Goal: Information Seeking & Learning: Learn about a topic

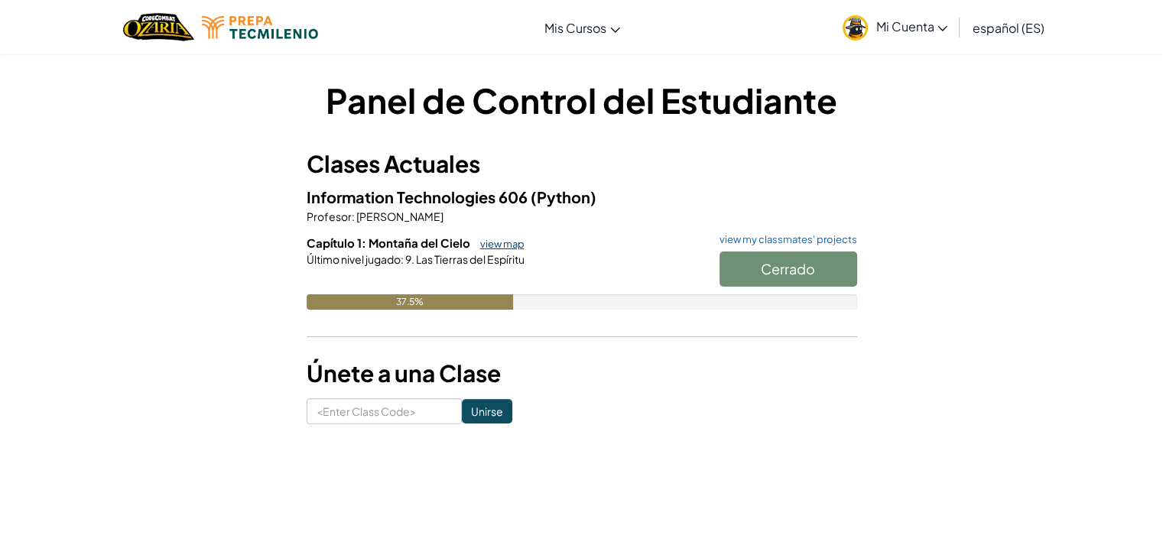
click at [492, 241] on link "view map" at bounding box center [499, 244] width 52 height 12
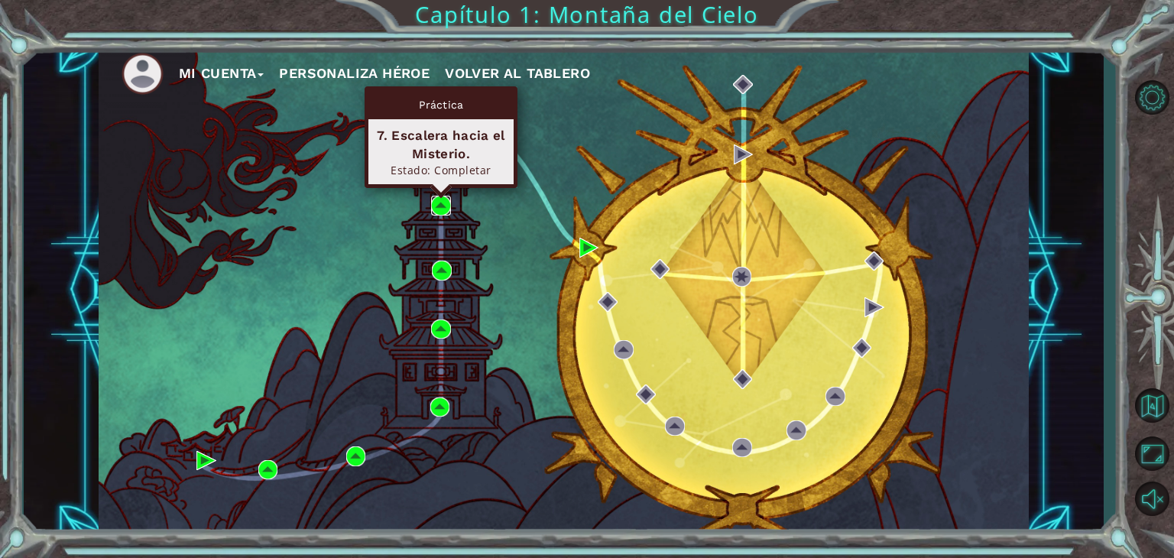
click at [435, 203] on img at bounding box center [441, 206] width 20 height 20
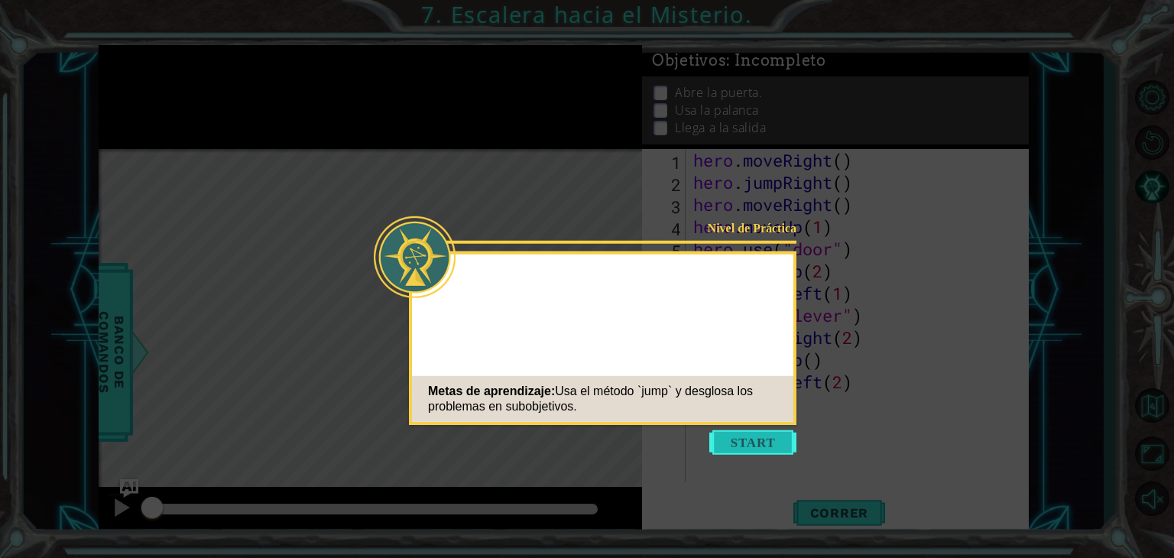
click at [710, 430] on icon at bounding box center [587, 279] width 1174 height 558
click at [742, 445] on button "Start" at bounding box center [753, 442] width 87 height 24
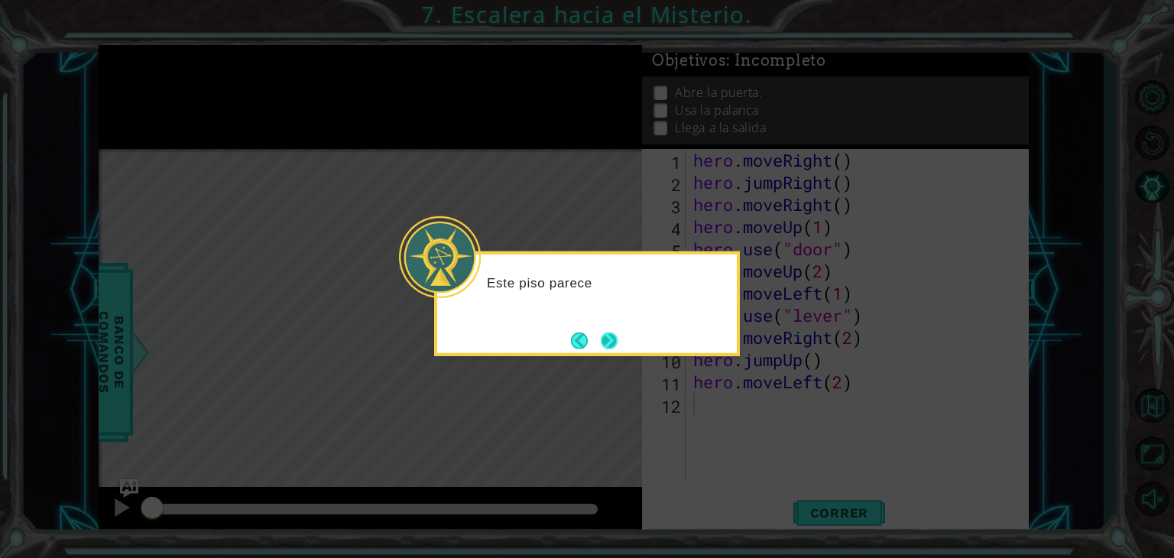
click at [602, 339] on button "Next" at bounding box center [609, 340] width 17 height 17
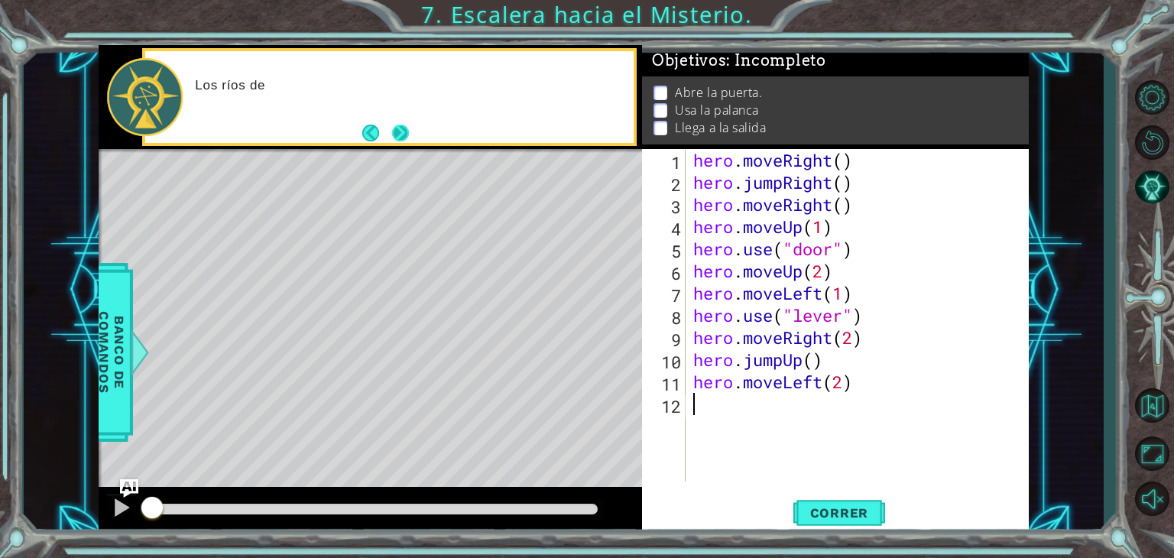
click at [407, 141] on button "Next" at bounding box center [400, 132] width 17 height 17
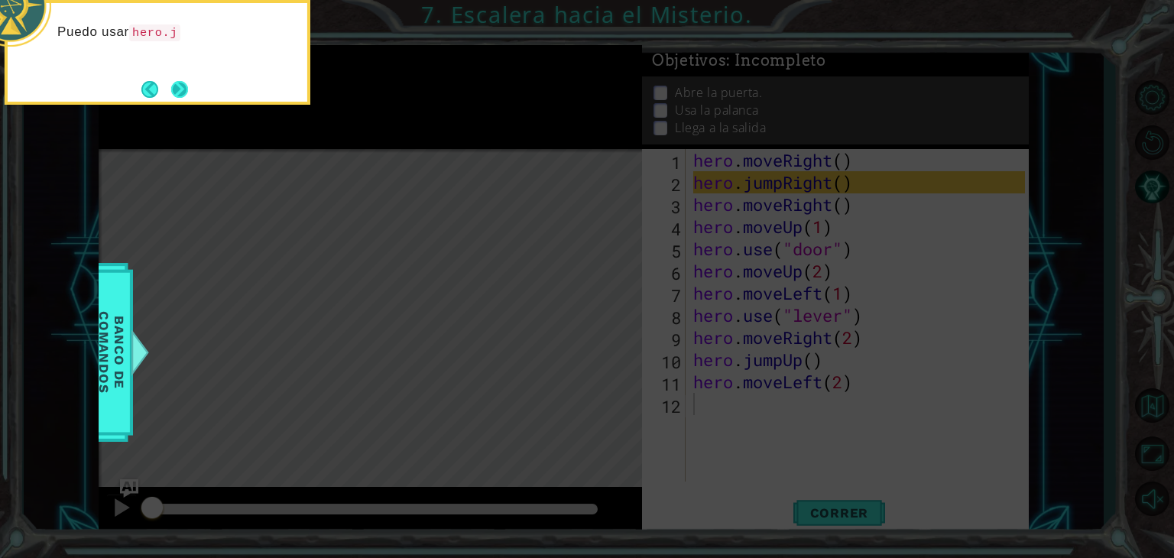
click at [184, 96] on button "Next" at bounding box center [179, 89] width 17 height 17
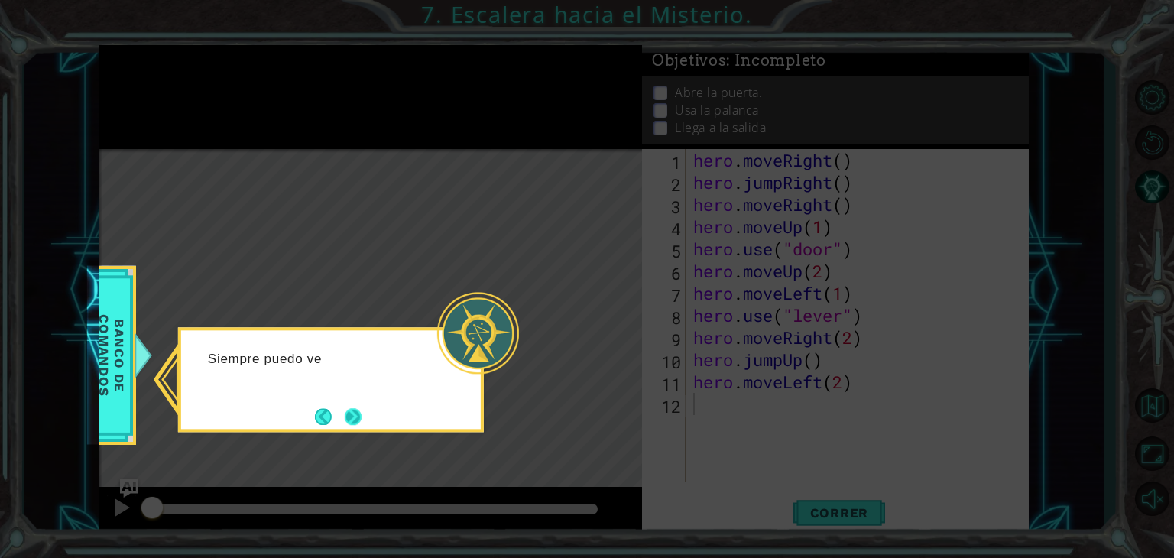
click at [345, 417] on button "Next" at bounding box center [353, 416] width 17 height 17
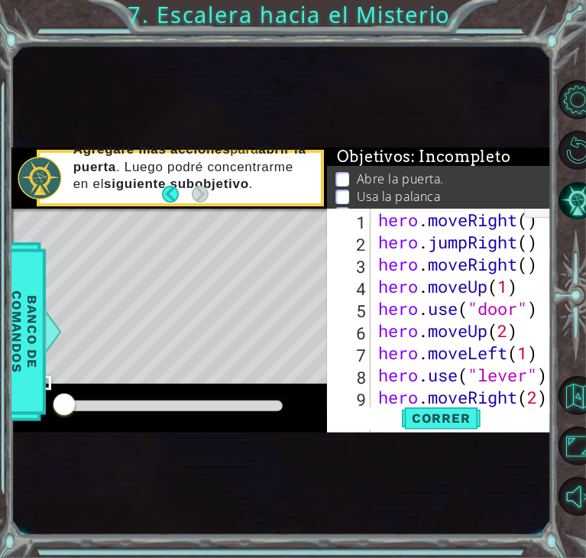
click at [485, 128] on div "1 ההההההההההההההההההההההההההההההההההההההההההההההההההההההההההההההההההההההההההההה…" at bounding box center [281, 289] width 540 height 491
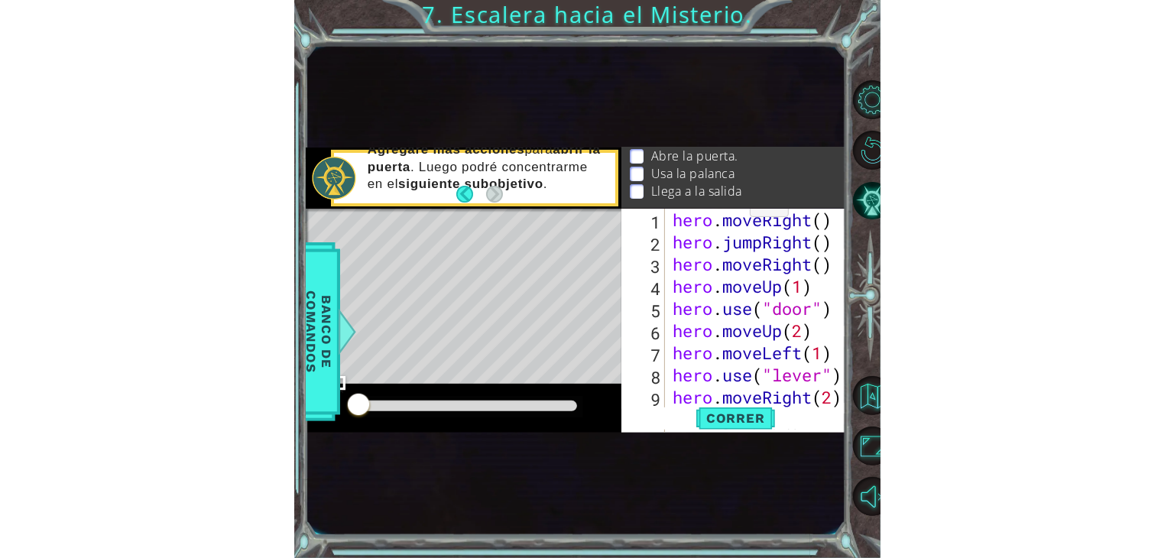
scroll to position [24, 0]
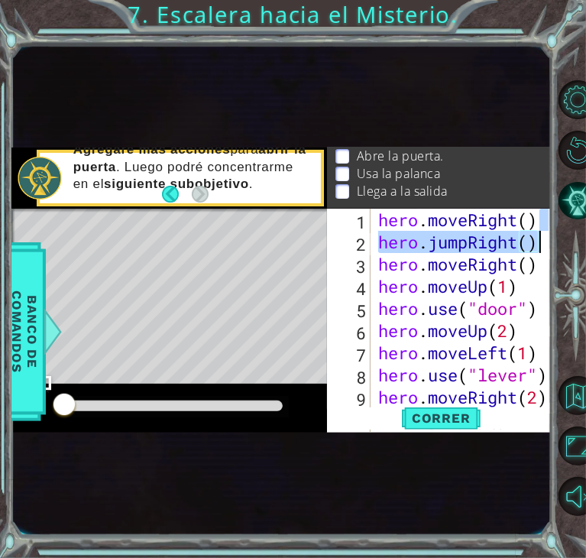
click at [541, 231] on div "hero . moveRight ( ) hero . jumpRight ( ) hero . moveRight ( ) hero . moveUp ( …" at bounding box center [465, 397] width 181 height 377
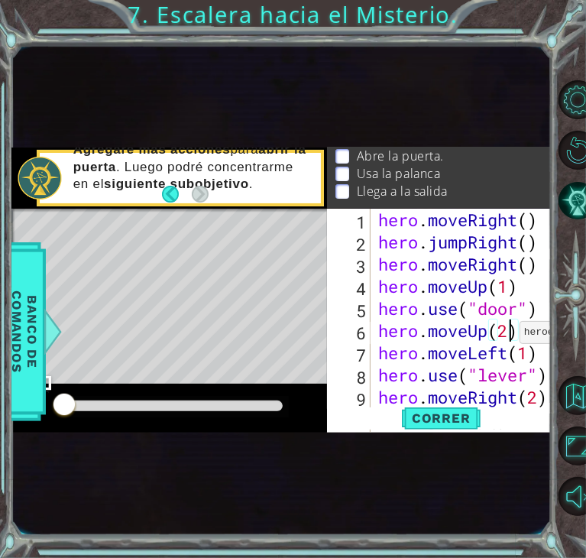
click at [507, 336] on div "hero . moveRight ( ) hero . jumpRight ( ) hero . moveRight ( ) hero . moveUp ( …" at bounding box center [465, 397] width 181 height 377
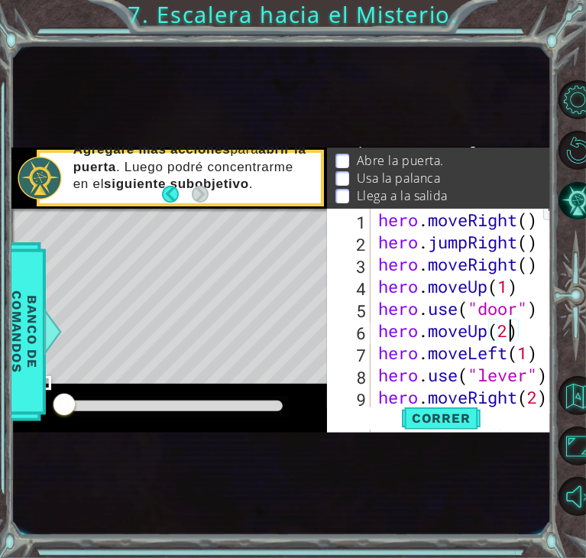
scroll to position [33, 0]
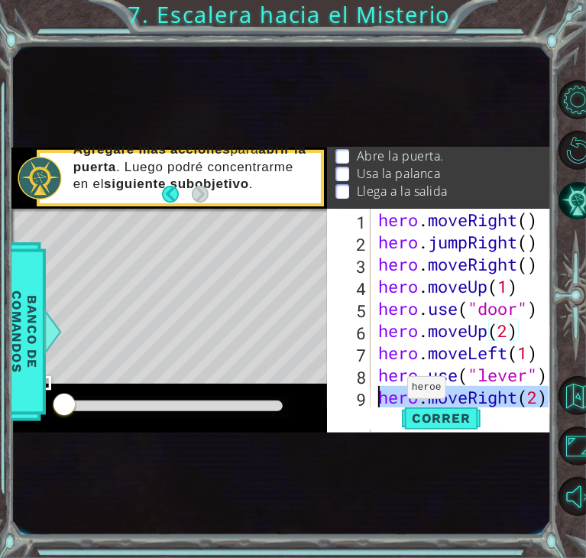
click at [348, 393] on div "9" at bounding box center [350, 399] width 41 height 22
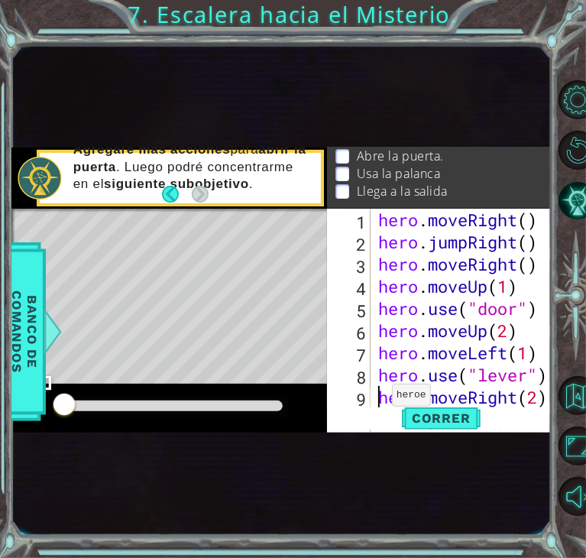
click at [369, 398] on div "9" at bounding box center [350, 399] width 41 height 22
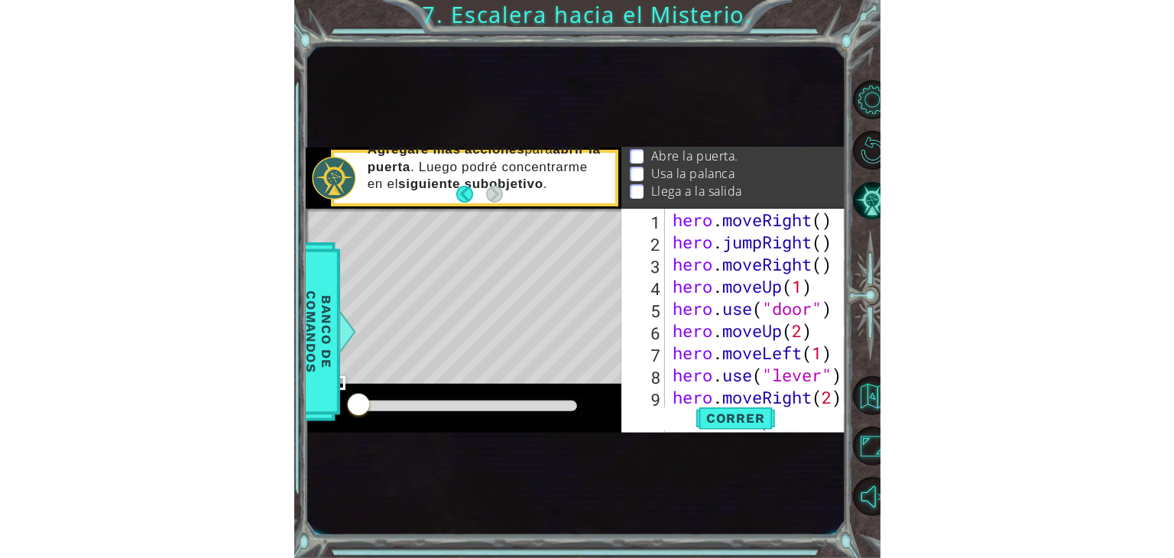
scroll to position [41, 0]
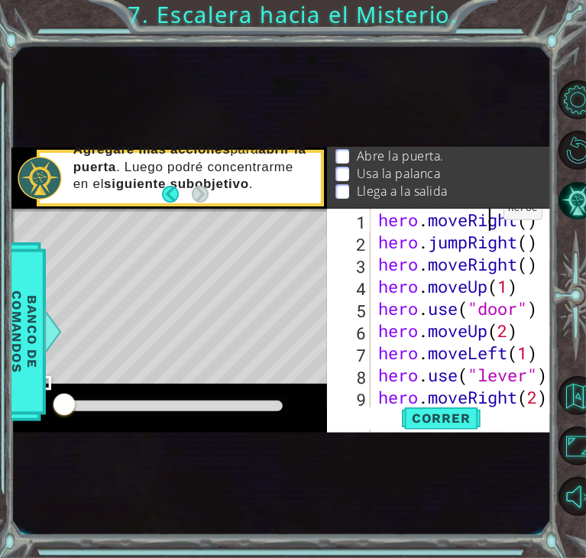
click at [490, 212] on div "hero . moveRight ( ) hero . jumpRight ( ) hero . moveRight ( ) hero . moveUp ( …" at bounding box center [465, 397] width 181 height 377
click at [458, 318] on div "hero . moveRight ( ) hero . jumpRight ( ) hero . moveRight ( ) hero . moveUp ( …" at bounding box center [465, 397] width 181 height 377
click at [453, 366] on div "hero . moveRight ( ) hero . jumpRight ( ) hero . moveRight ( ) hero . moveUp ( …" at bounding box center [465, 397] width 181 height 377
type textarea "hero.use("lever")"
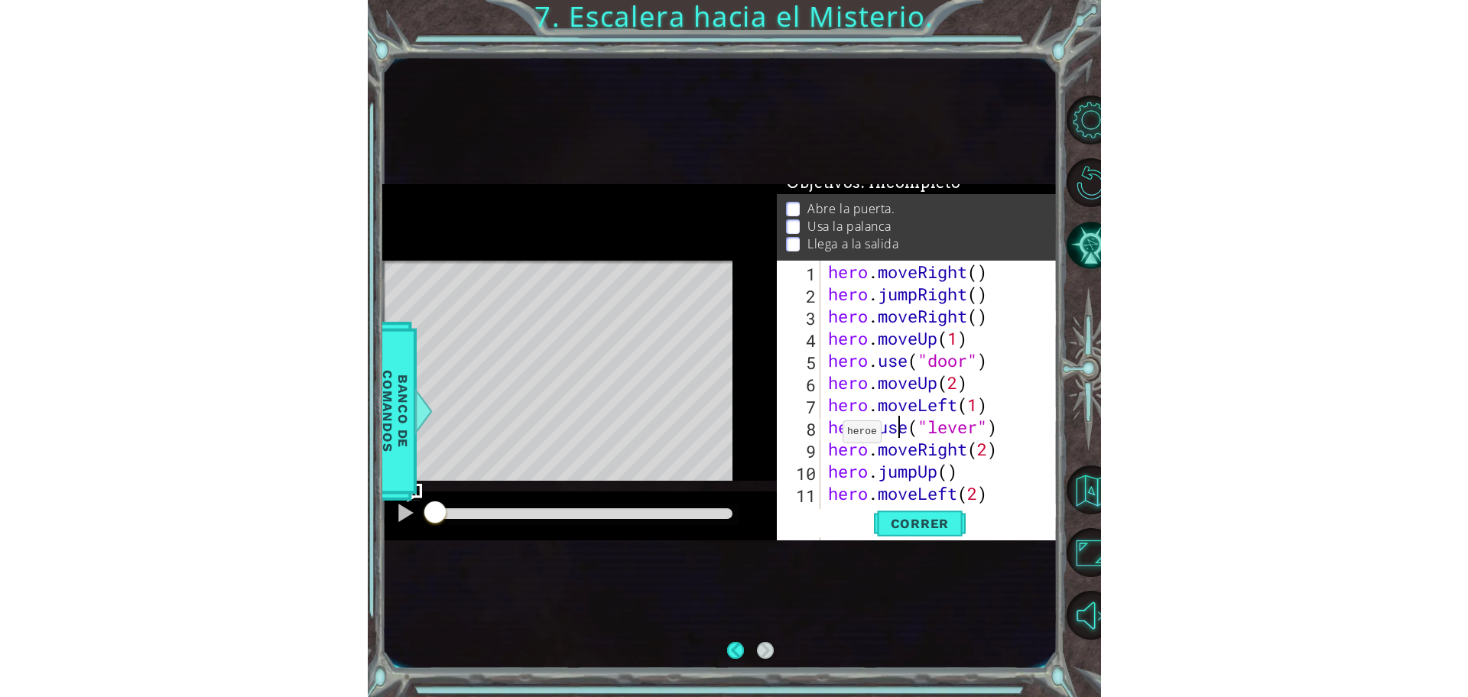
scroll to position [37, 0]
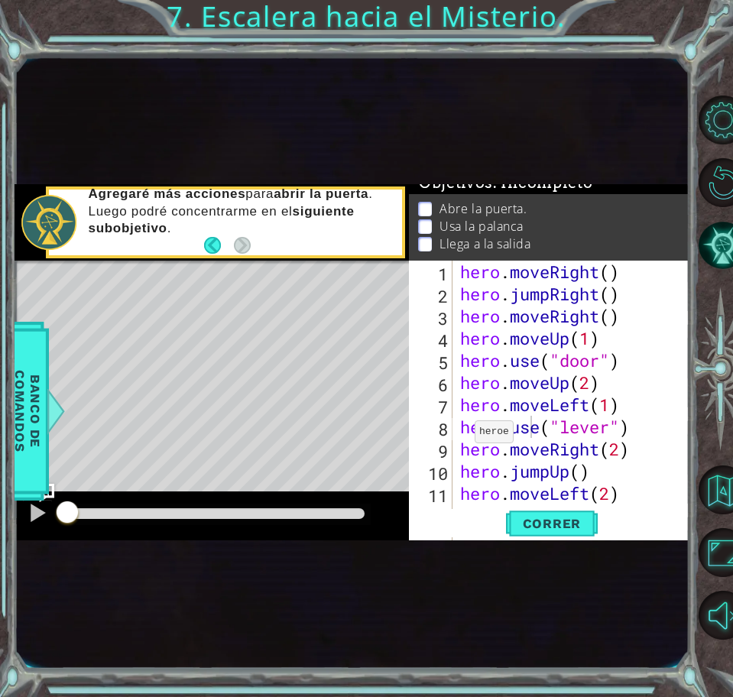
drag, startPoint x: 580, startPoint y: 0, endPoint x: 316, endPoint y: 110, distance: 285.9
click at [316, 110] on div "1 ההההההההההההההההההההההההההההההההההההההההההההההההההההההההההההההההההההההההההההה…" at bounding box center [352, 363] width 674 height 614
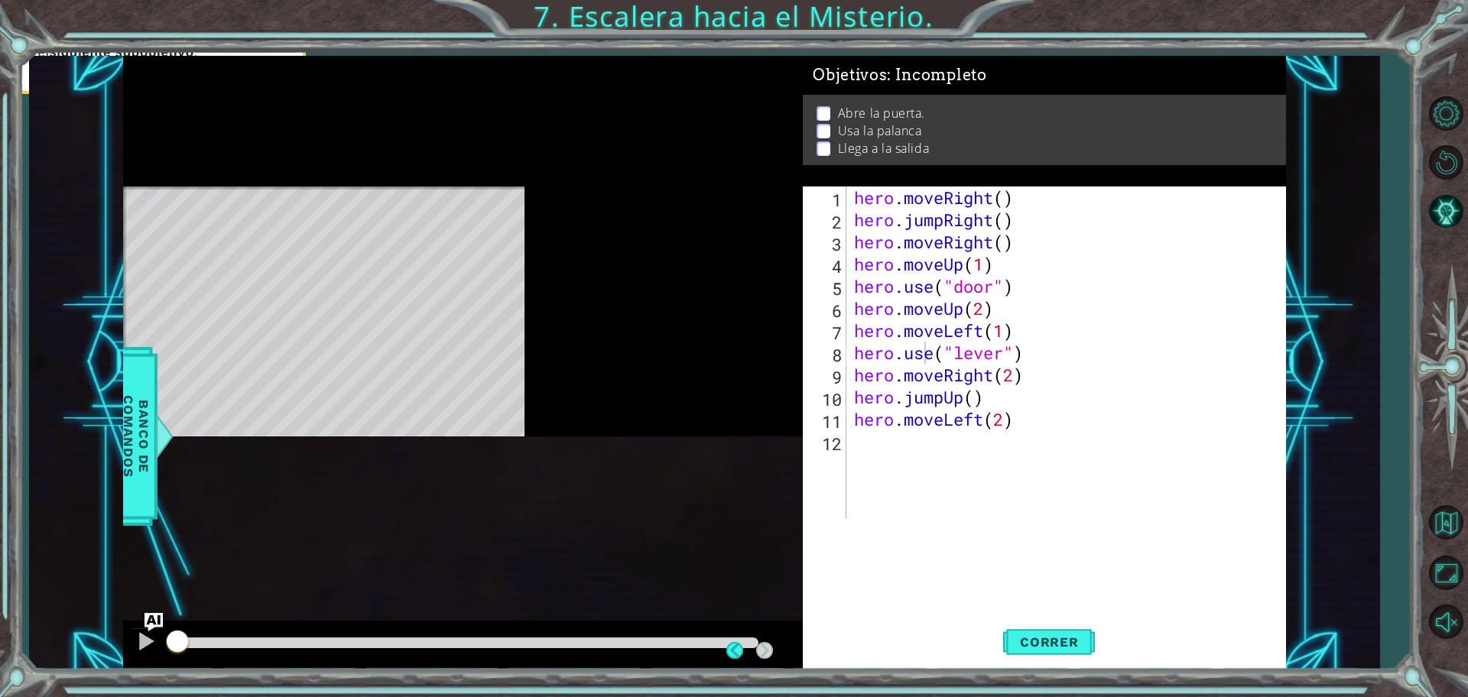
scroll to position [3, 0]
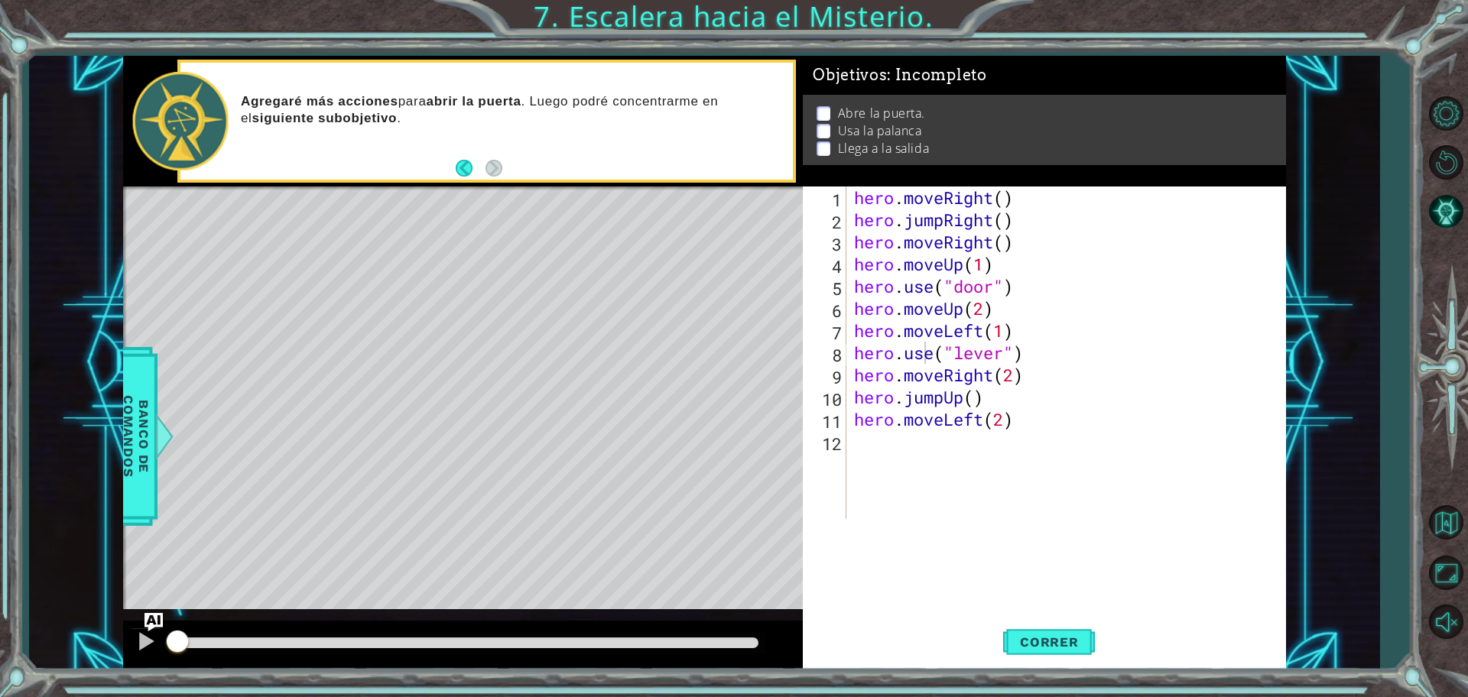
click at [439, 557] on div "methods hero moveDown(steps) moveUp(steps) moveLeft(steps) moveRight(steps) use…" at bounding box center [704, 363] width 1163 height 614
drag, startPoint x: 561, startPoint y: 630, endPoint x: 373, endPoint y: 629, distance: 188.1
click at [615, 557] on div at bounding box center [463, 645] width 680 height 49
click at [1162, 521] on button "Volver al Mapa" at bounding box center [1446, 523] width 44 height 44
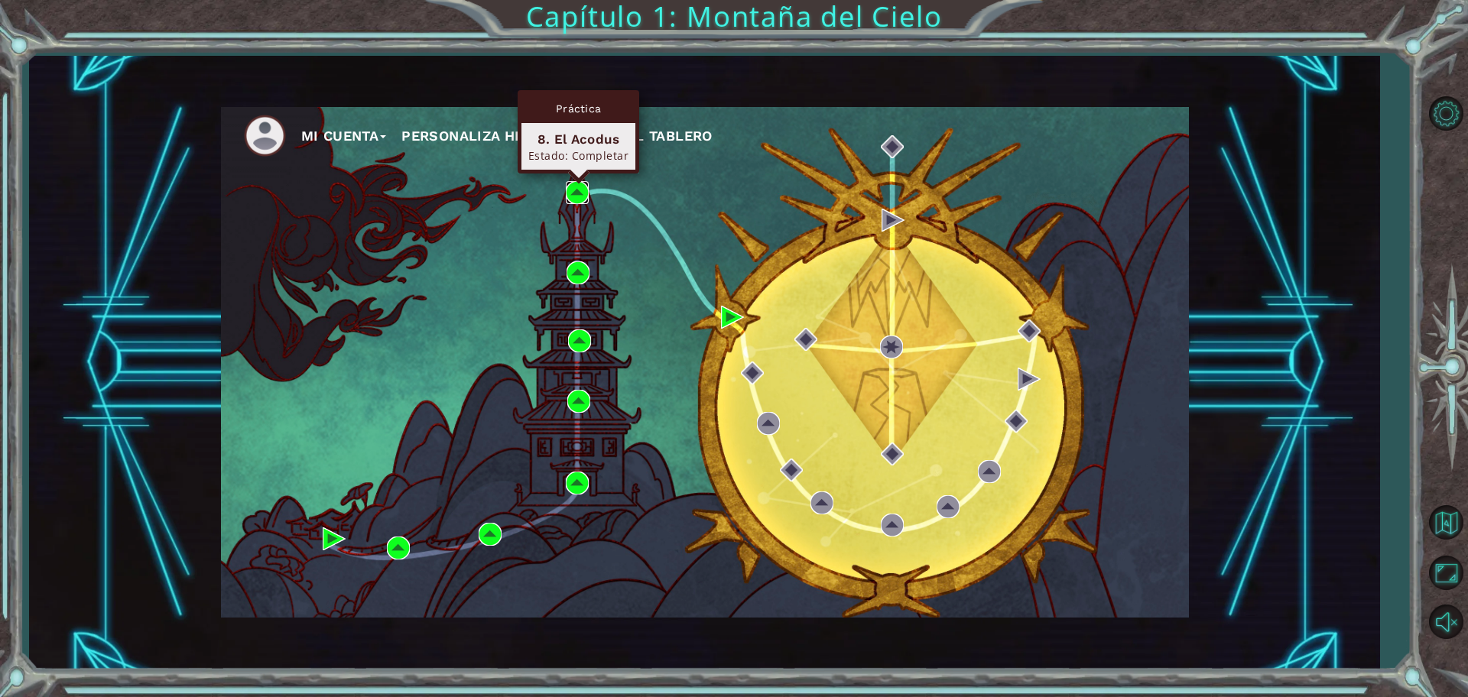
click at [576, 190] on img at bounding box center [577, 192] width 23 height 23
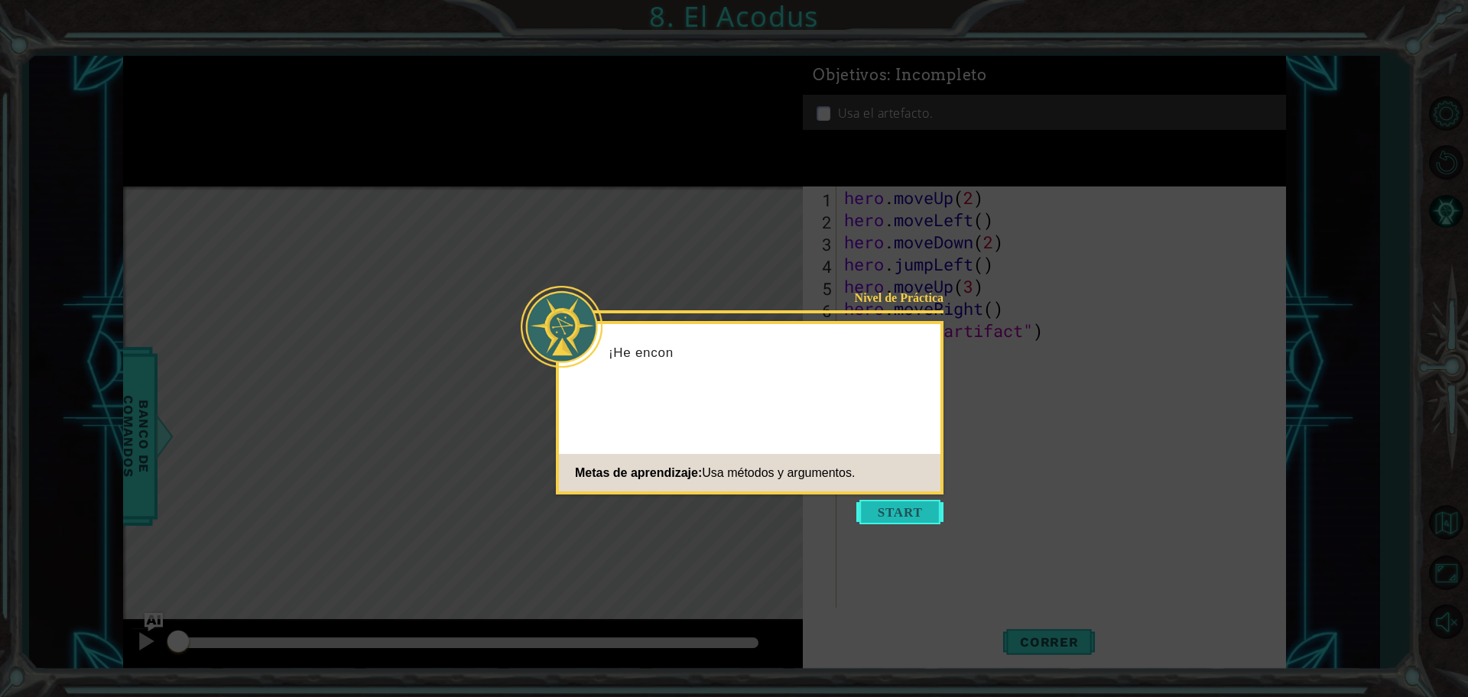
click at [890, 512] on button "Start" at bounding box center [899, 512] width 87 height 24
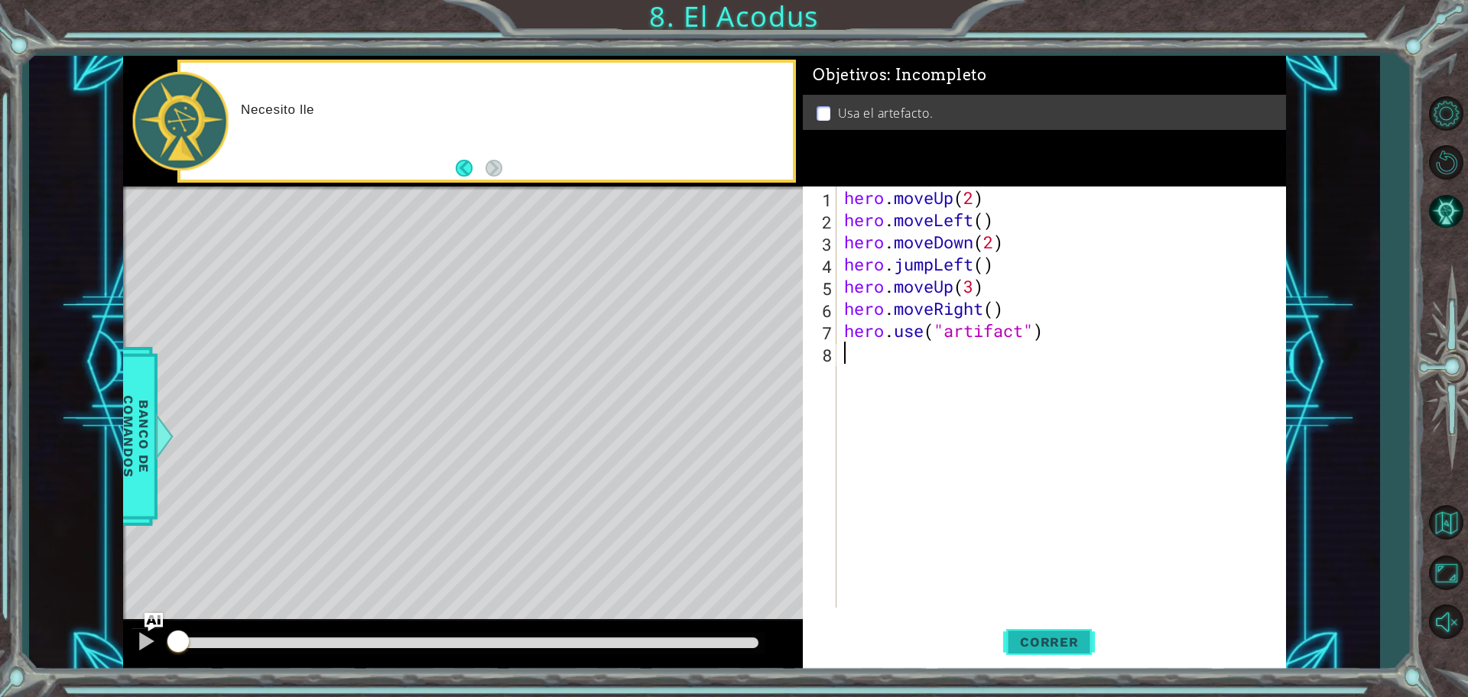
click at [1054, 557] on span "Correr" at bounding box center [1049, 642] width 89 height 15
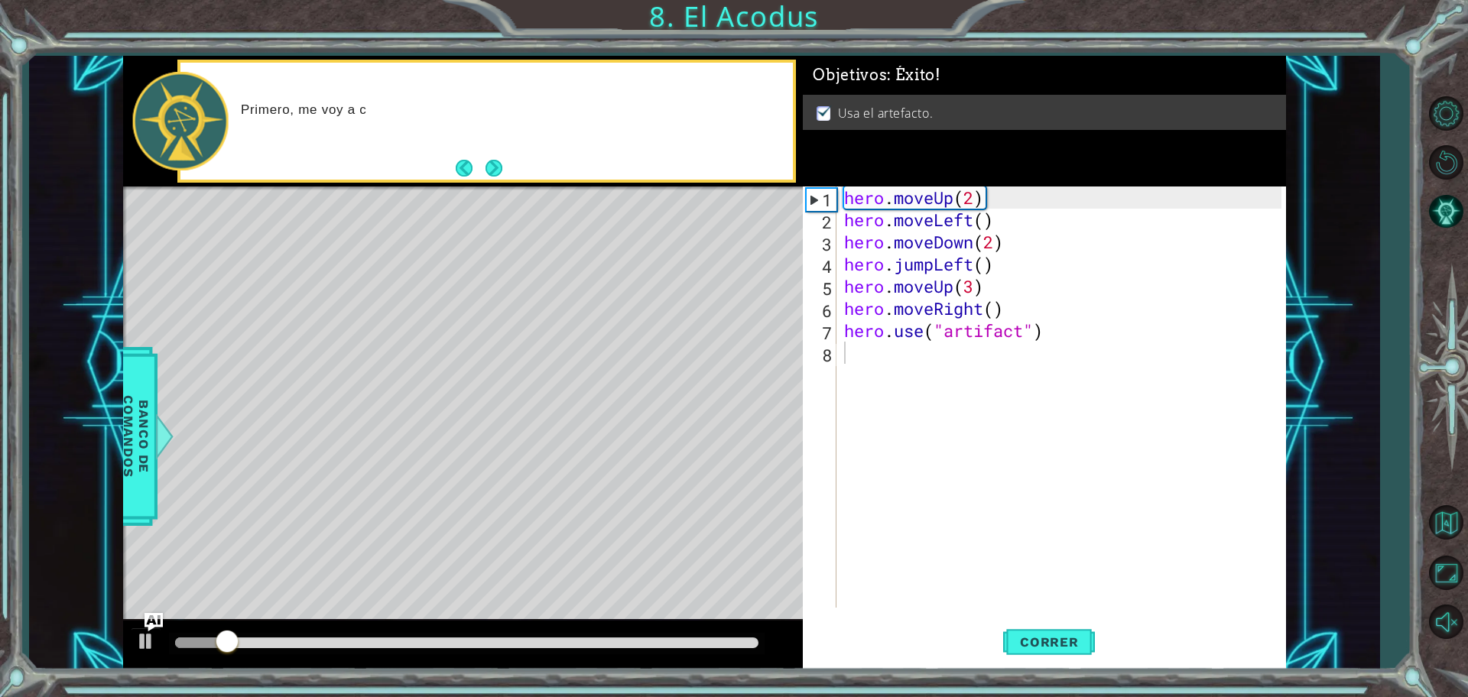
click at [704, 557] on div at bounding box center [467, 643] width 596 height 21
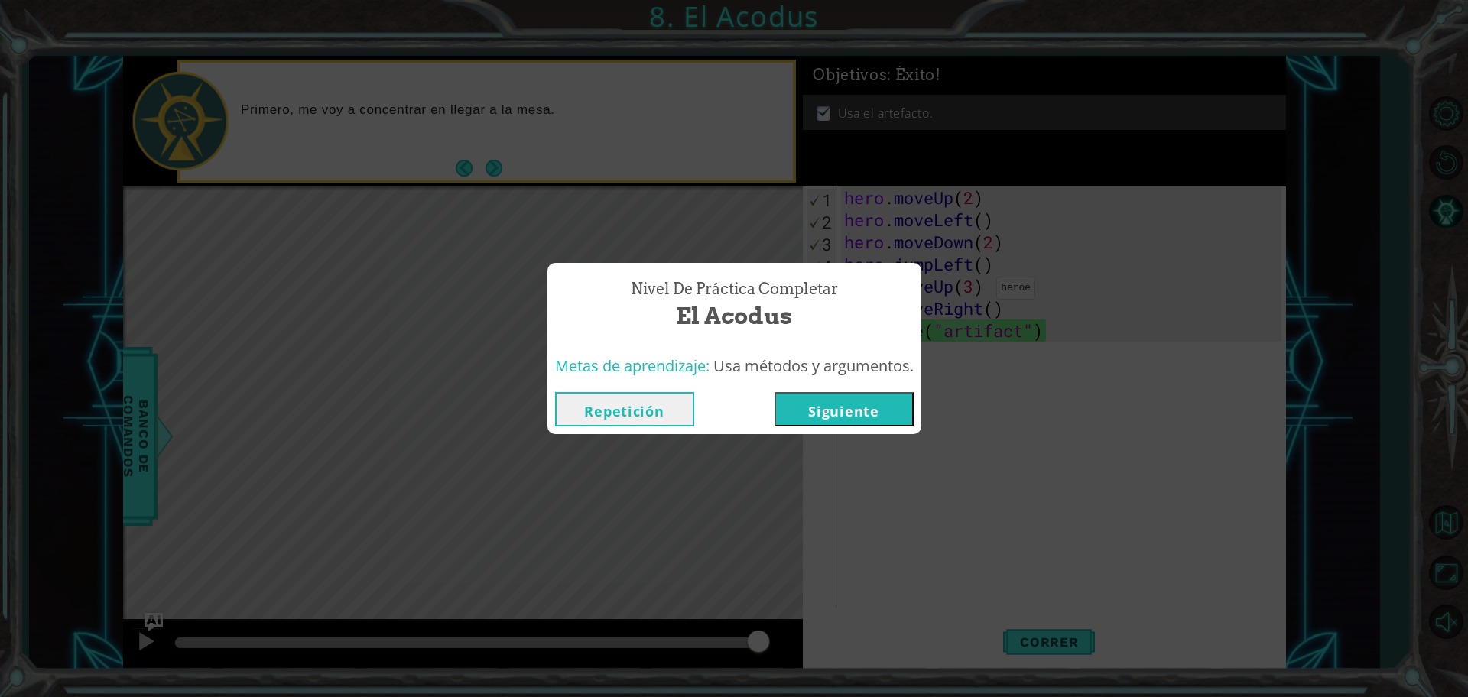
click at [633, 417] on button "Repetición" at bounding box center [624, 409] width 139 height 34
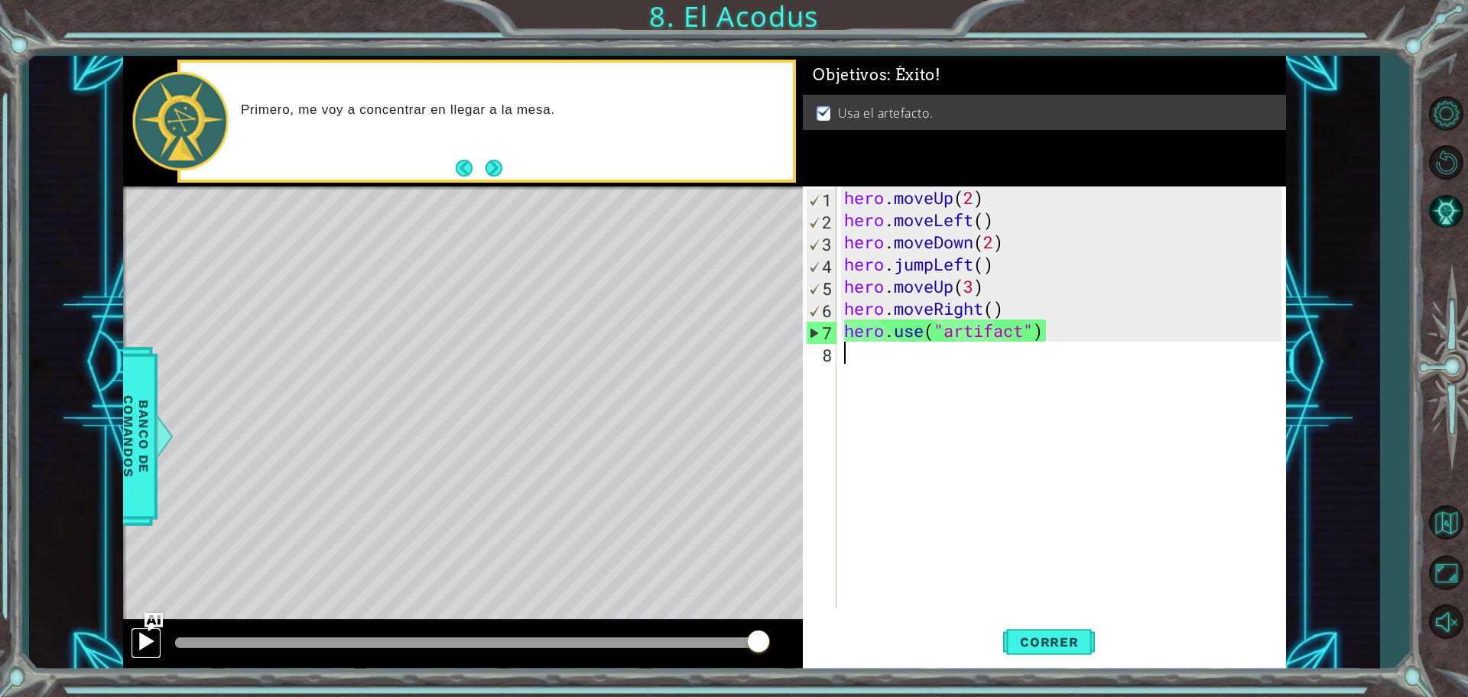
click at [151, 557] on div at bounding box center [146, 642] width 20 height 20
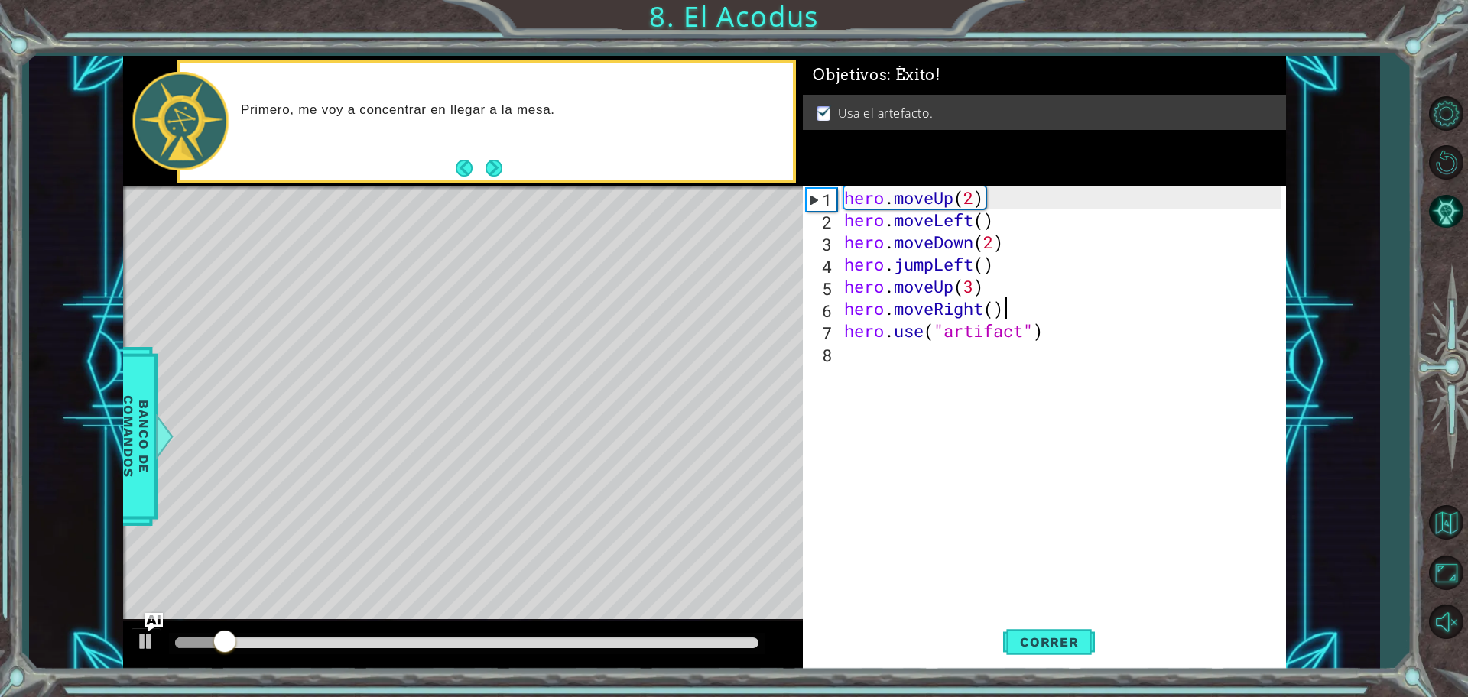
click at [1033, 302] on div "hero . moveUp ( 2 ) hero . moveLeft ( ) hero . moveDown ( 2 ) hero . jumpLeft (…" at bounding box center [1065, 420] width 448 height 466
click at [1013, 287] on div "hero . moveUp ( 2 ) hero . moveLeft ( ) hero . moveDown ( 2 ) hero . jumpLeft (…" at bounding box center [1065, 420] width 448 height 466
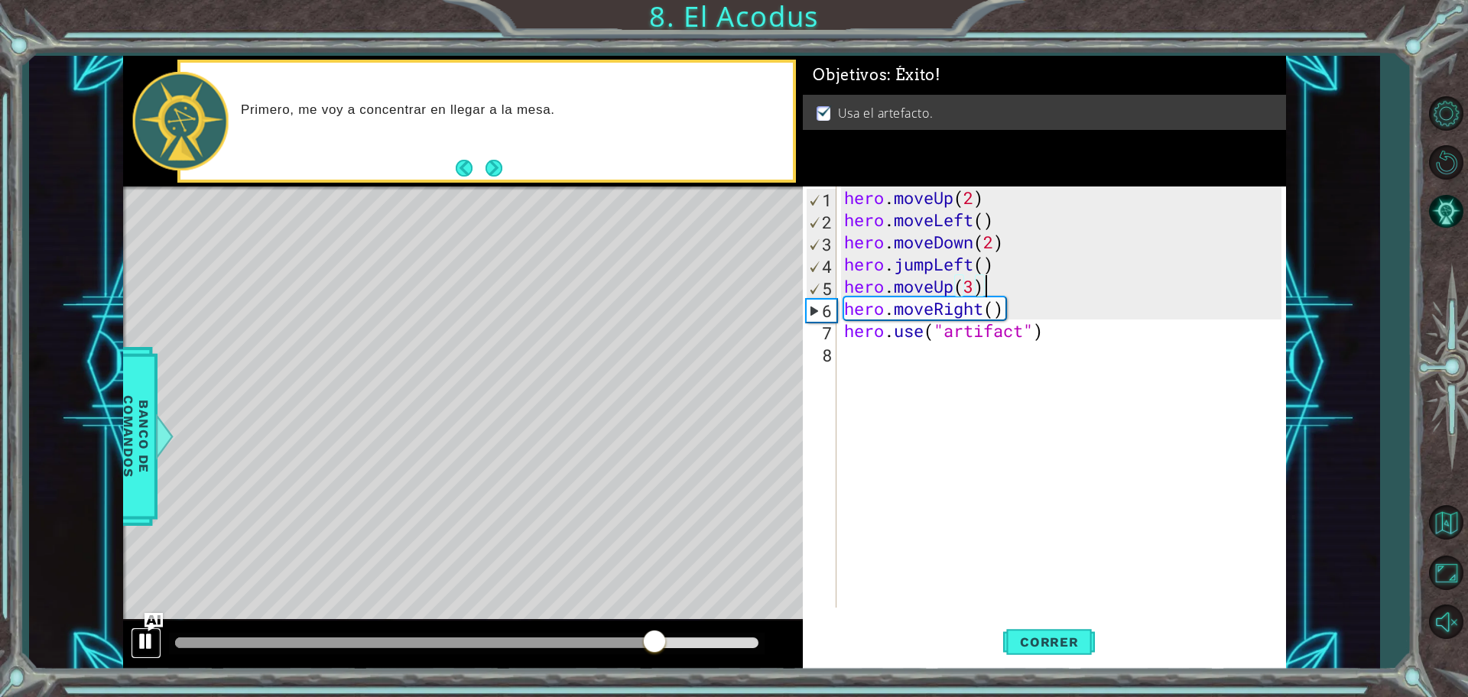
click at [145, 557] on div at bounding box center [146, 642] width 20 height 20
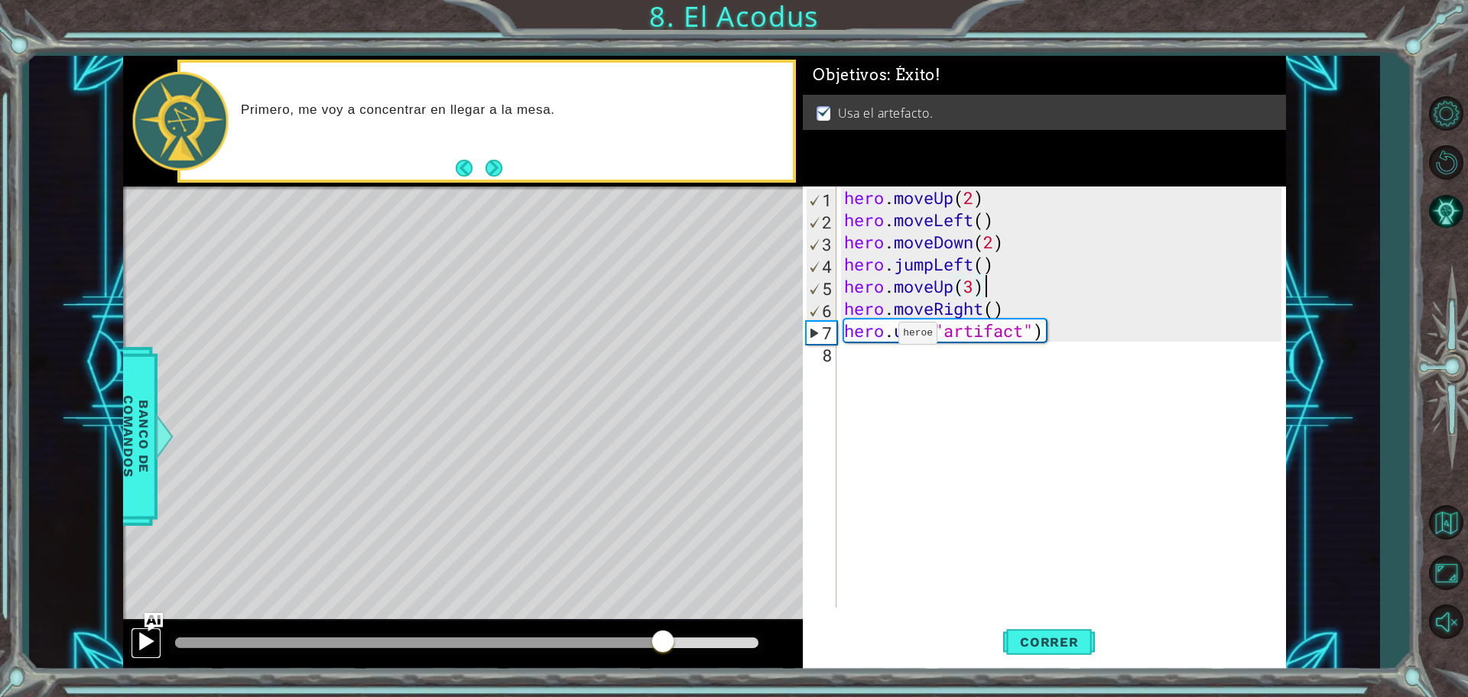
click at [145, 557] on div at bounding box center [146, 642] width 20 height 20
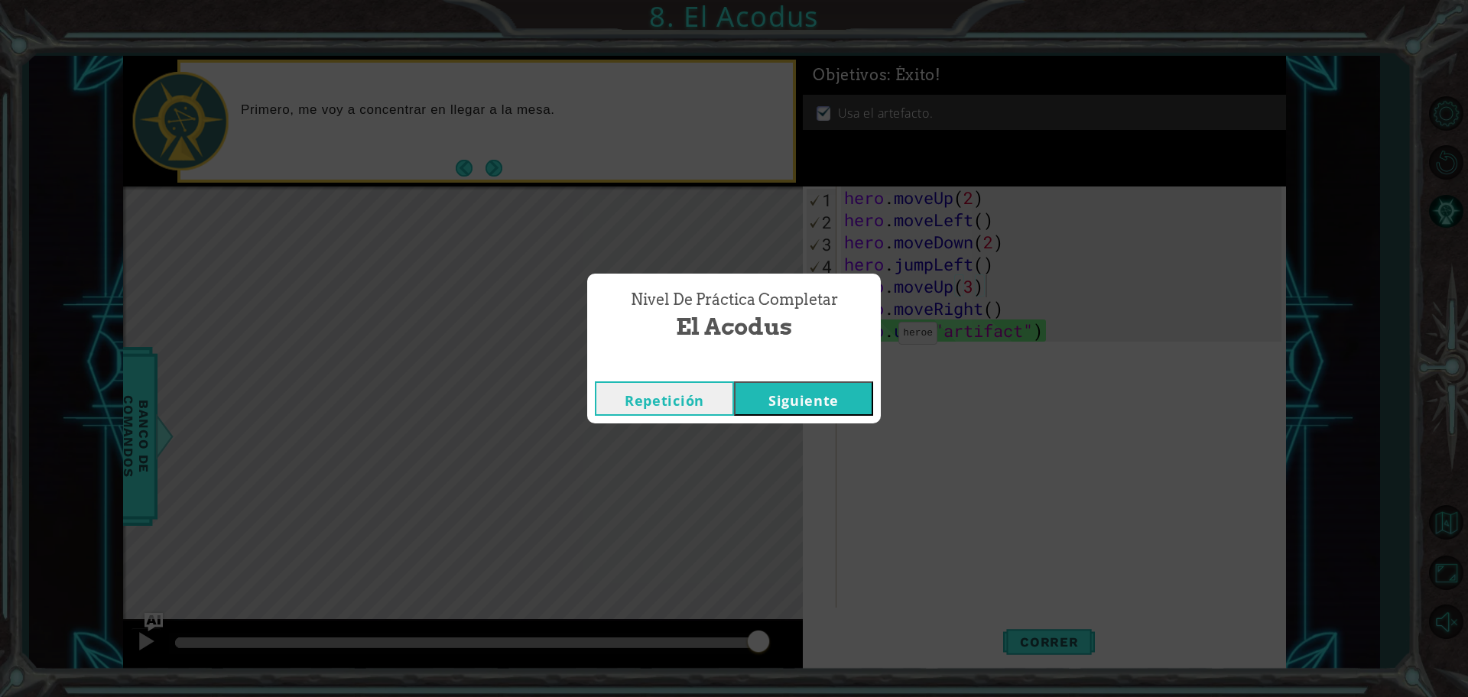
click at [688, 403] on button "Repetición" at bounding box center [664, 399] width 139 height 34
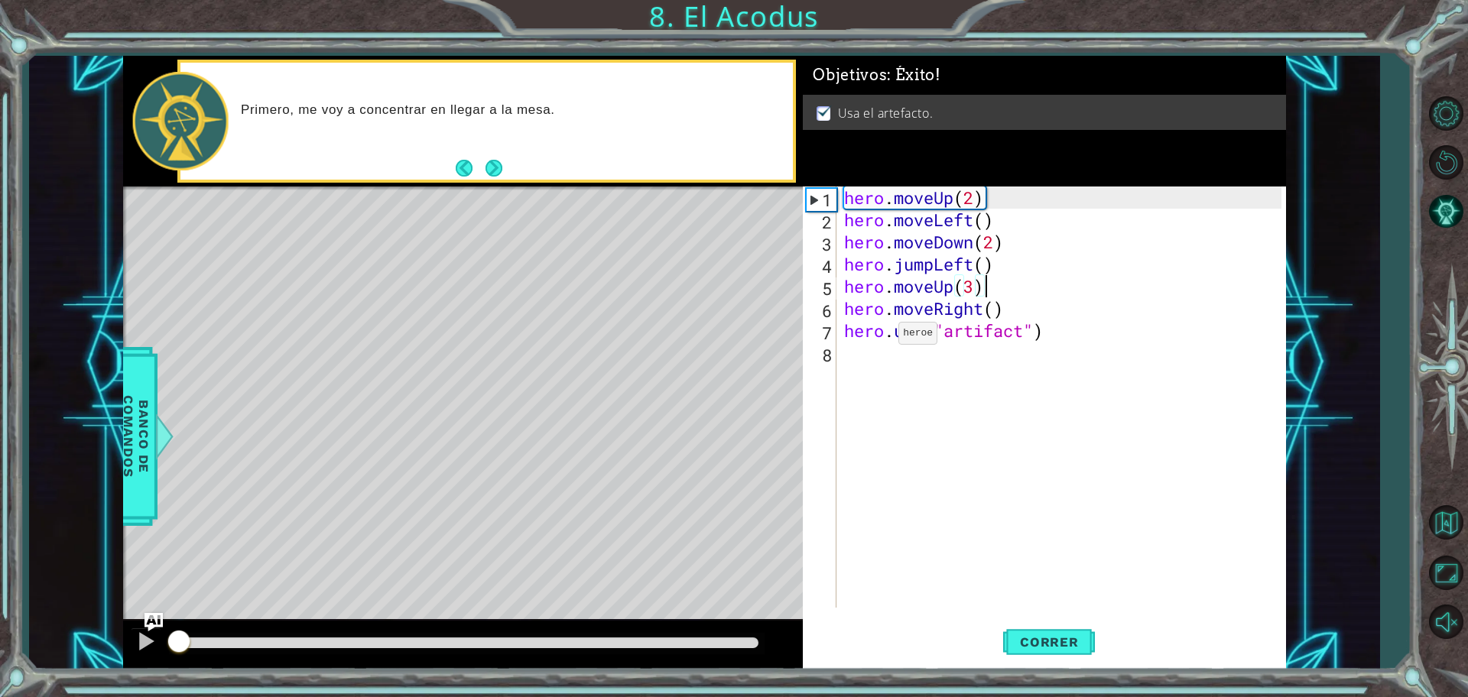
drag, startPoint x: 752, startPoint y: 641, endPoint x: 140, endPoint y: 661, distance: 612.8
click at [140, 557] on div at bounding box center [463, 645] width 680 height 49
click at [144, 557] on div at bounding box center [146, 642] width 20 height 20
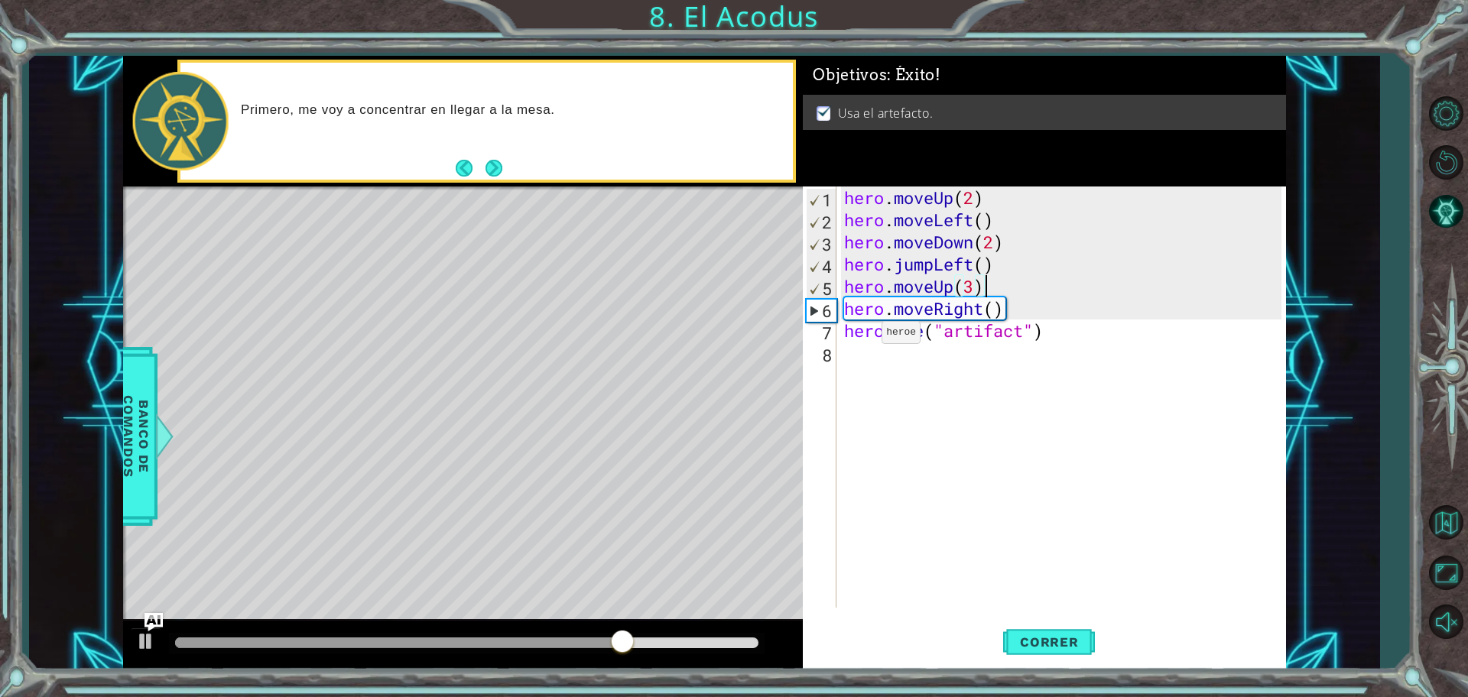
click at [609, 557] on div at bounding box center [398, 643] width 447 height 11
click at [579, 557] on div at bounding box center [467, 643] width 596 height 21
click at [885, 275] on div "hero . moveUp ( 2 ) hero . moveLeft ( ) hero . moveDown ( 2 ) hero . jumpLeft (…" at bounding box center [1065, 420] width 448 height 466
click at [871, 300] on div "hero . moveUp ( 2 ) hero . moveLeft ( ) hero . moveDown ( 2 ) hero . jumpLeft (…" at bounding box center [1065, 420] width 448 height 466
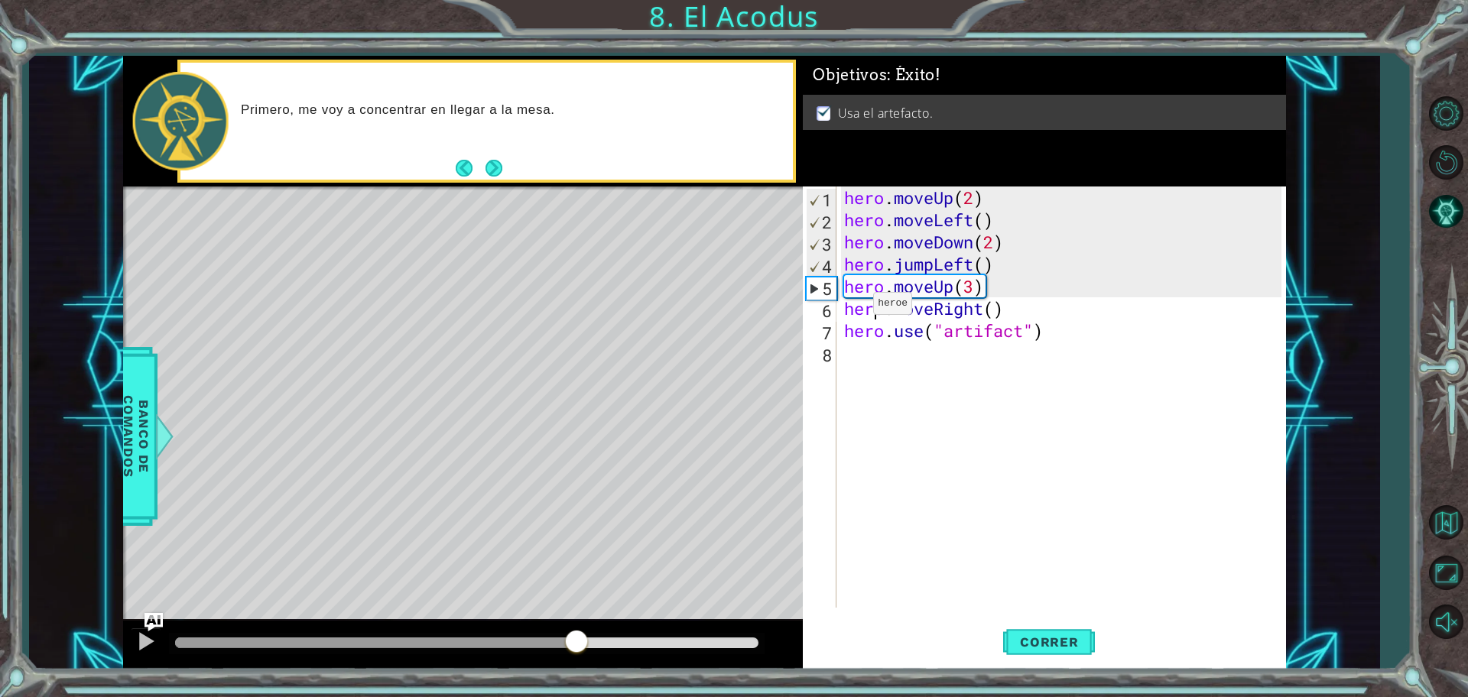
click at [575, 557] on div at bounding box center [375, 643] width 401 height 11
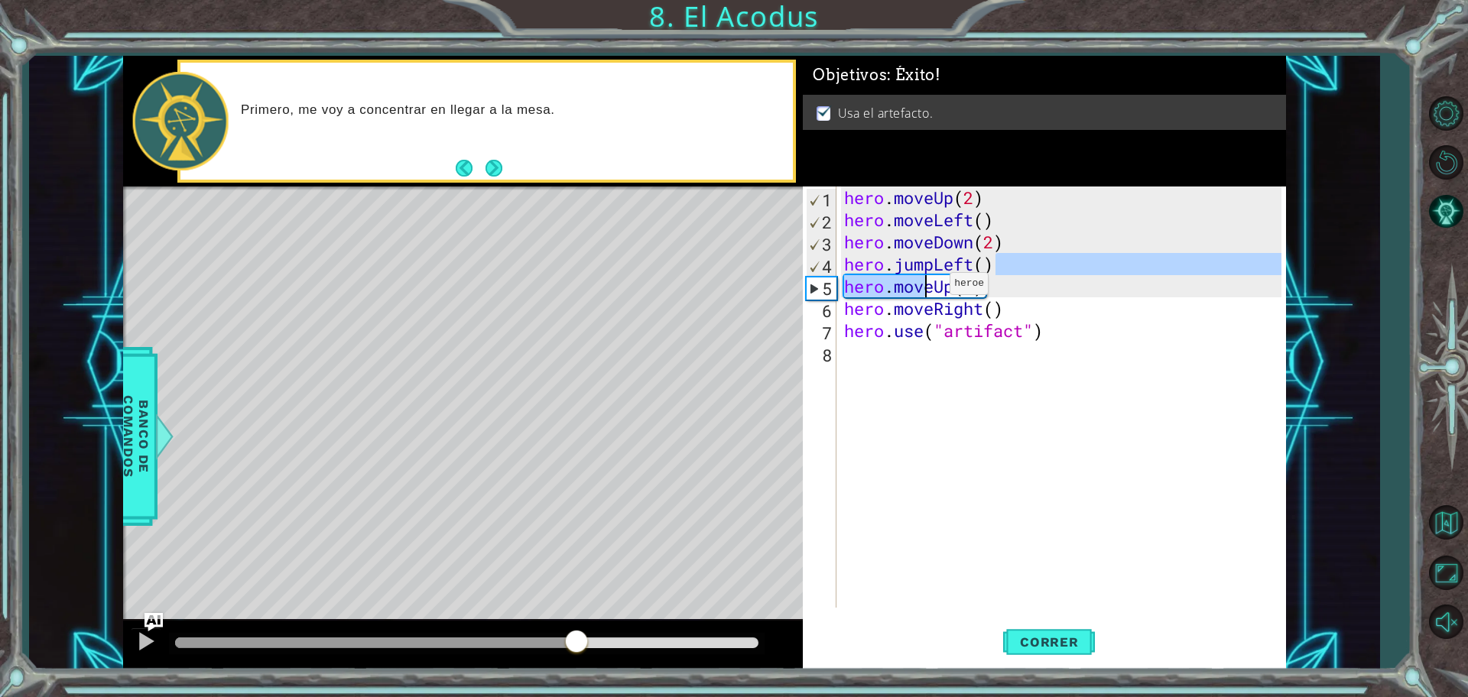
drag, startPoint x: 1023, startPoint y: 274, endPoint x: 948, endPoint y: 292, distance: 77.1
click at [938, 291] on div "hero . moveUp ( 2 ) hero . moveLeft ( ) hero . moveDown ( 2 ) hero . jumpLeft (…" at bounding box center [1065, 420] width 448 height 466
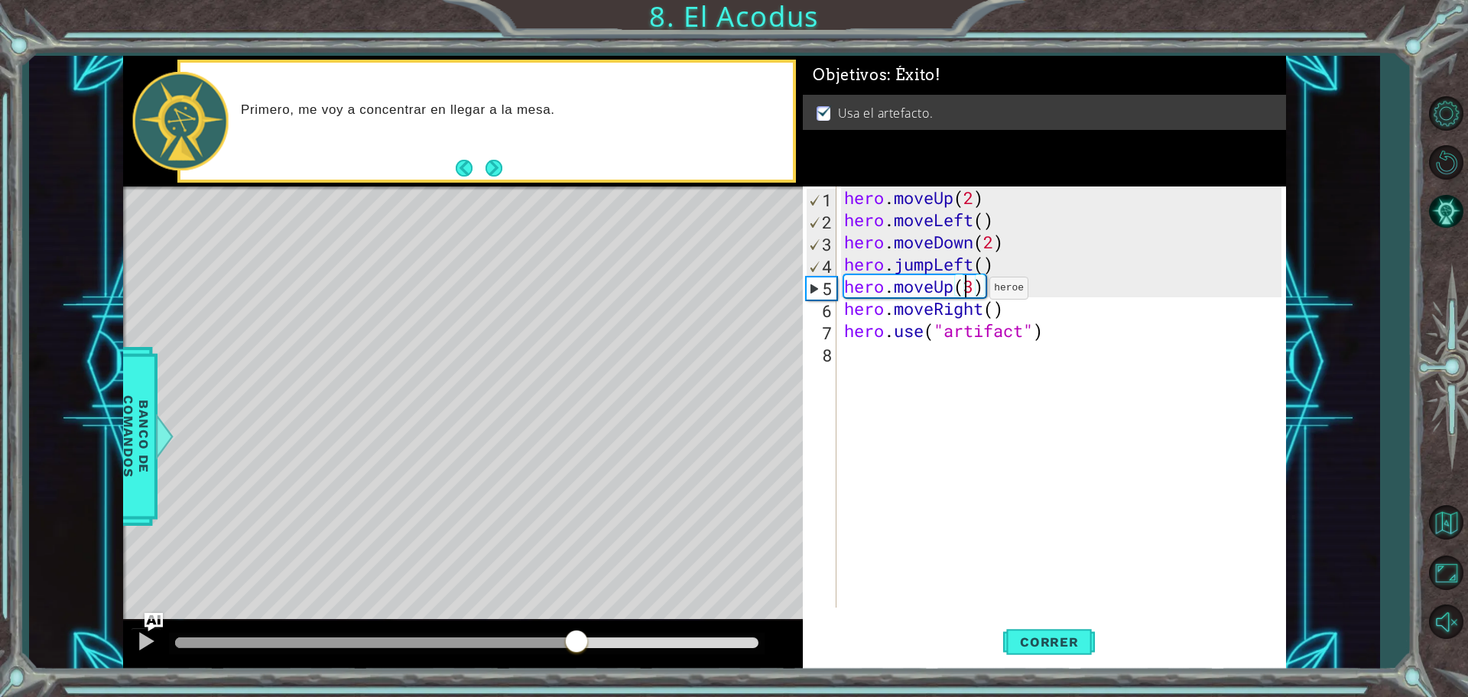
click at [966, 292] on div "hero . moveUp ( 2 ) hero . moveLeft ( ) hero . moveDown ( 2 ) hero . jumpLeft (…" at bounding box center [1065, 420] width 448 height 466
type textarea "hero.moveUp(3)"
drag, startPoint x: 989, startPoint y: 293, endPoint x: 826, endPoint y: 293, distance: 162.9
click at [826, 293] on div "hero.moveUp(3) 1 2 3 4 5 6 7 8 hero . moveUp ( 2 ) hero . moveLeft ( ) hero . m…" at bounding box center [1042, 397] width 479 height 421
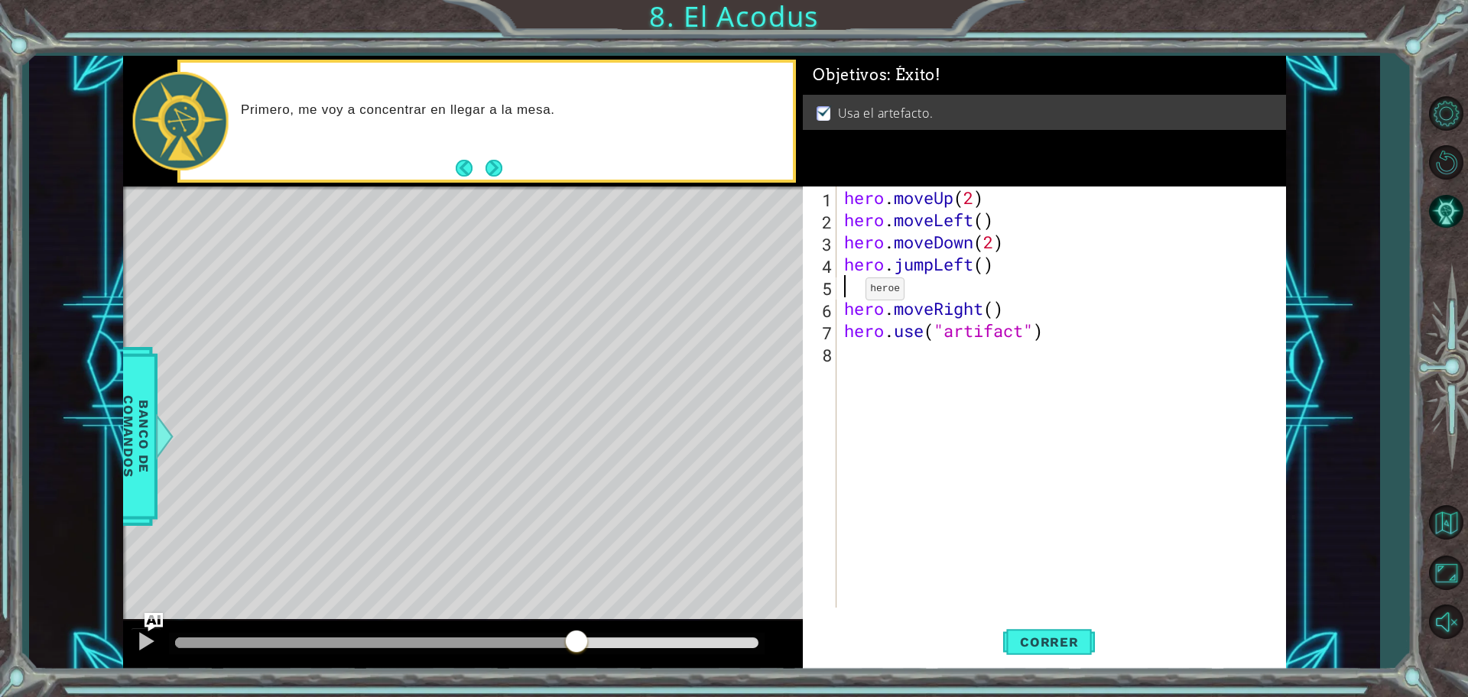
type textarea "hero.jumpLeft()"
click at [123, 557] on div at bounding box center [463, 645] width 680 height 49
click at [145, 557] on div at bounding box center [146, 642] width 20 height 20
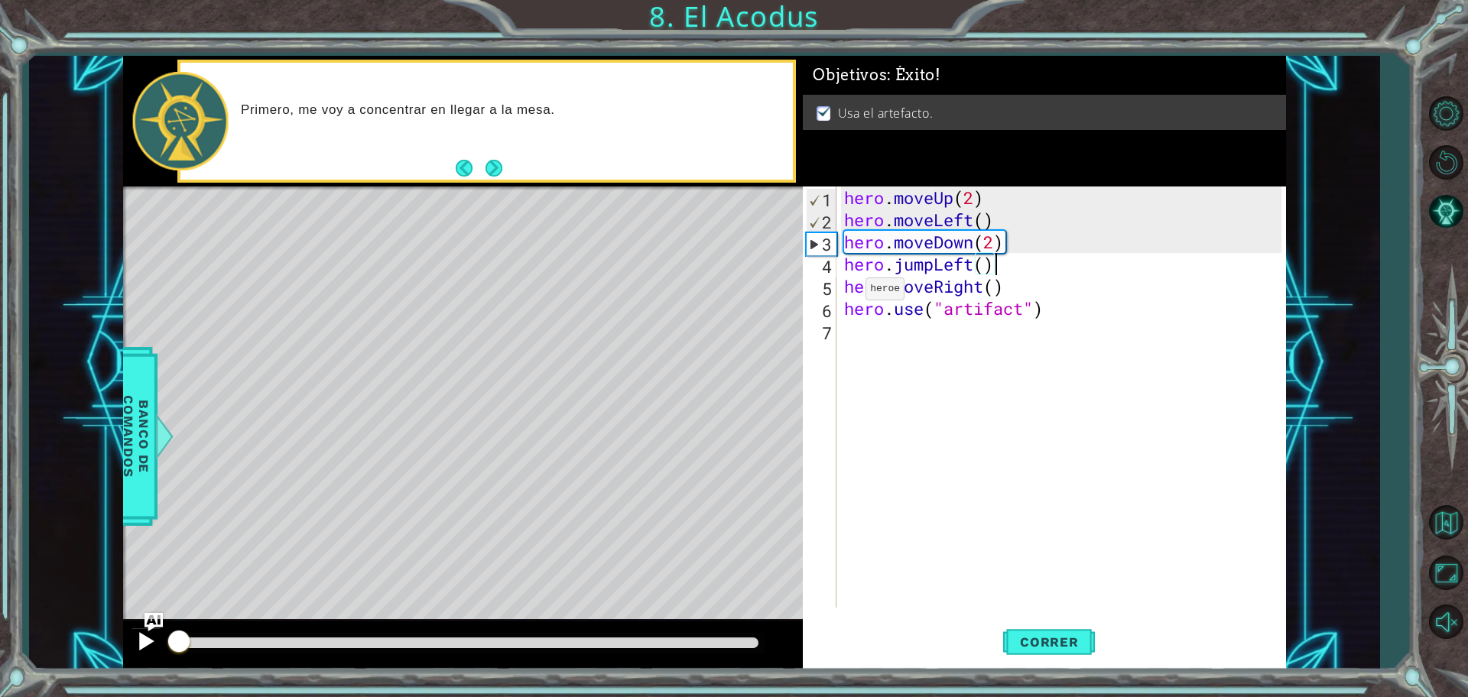
drag, startPoint x: 637, startPoint y: 638, endPoint x: 143, endPoint y: 638, distance: 493.9
click at [143, 557] on div at bounding box center [463, 645] width 680 height 49
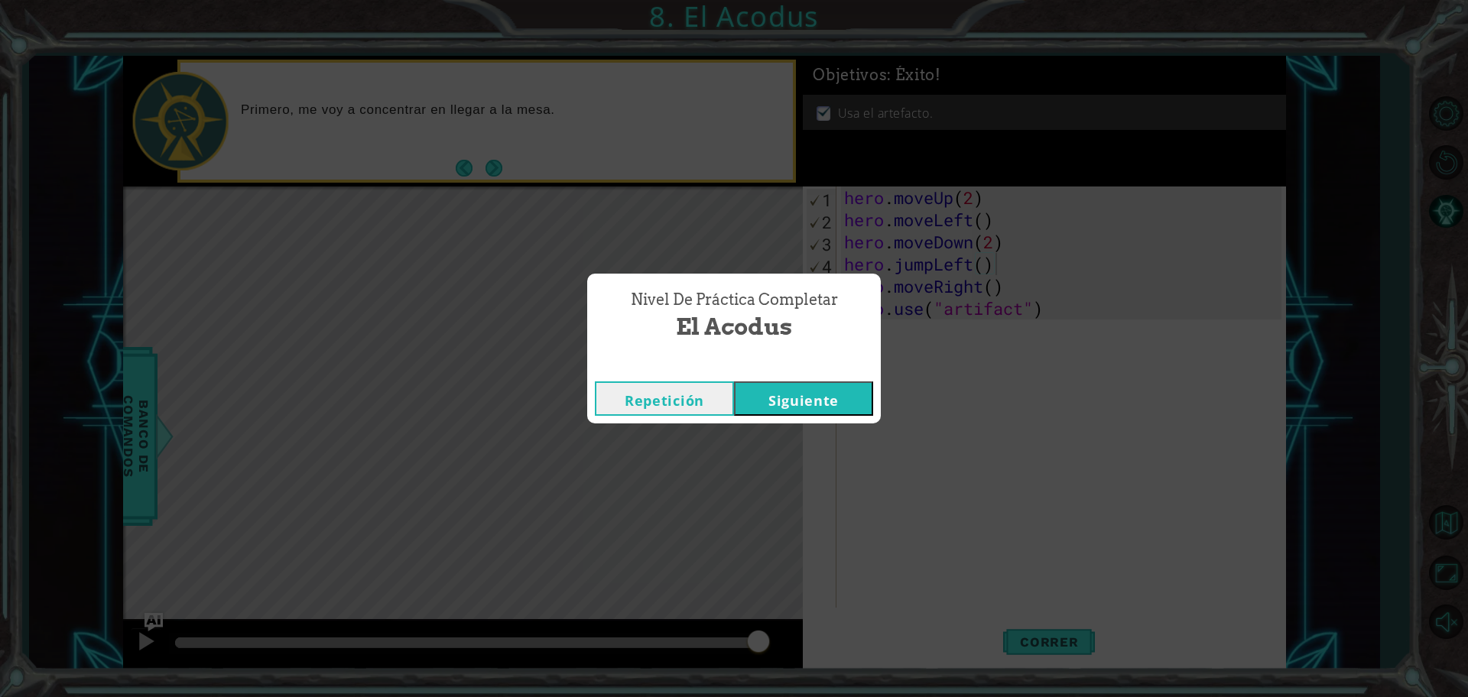
click at [681, 401] on button "Repetición" at bounding box center [664, 399] width 139 height 34
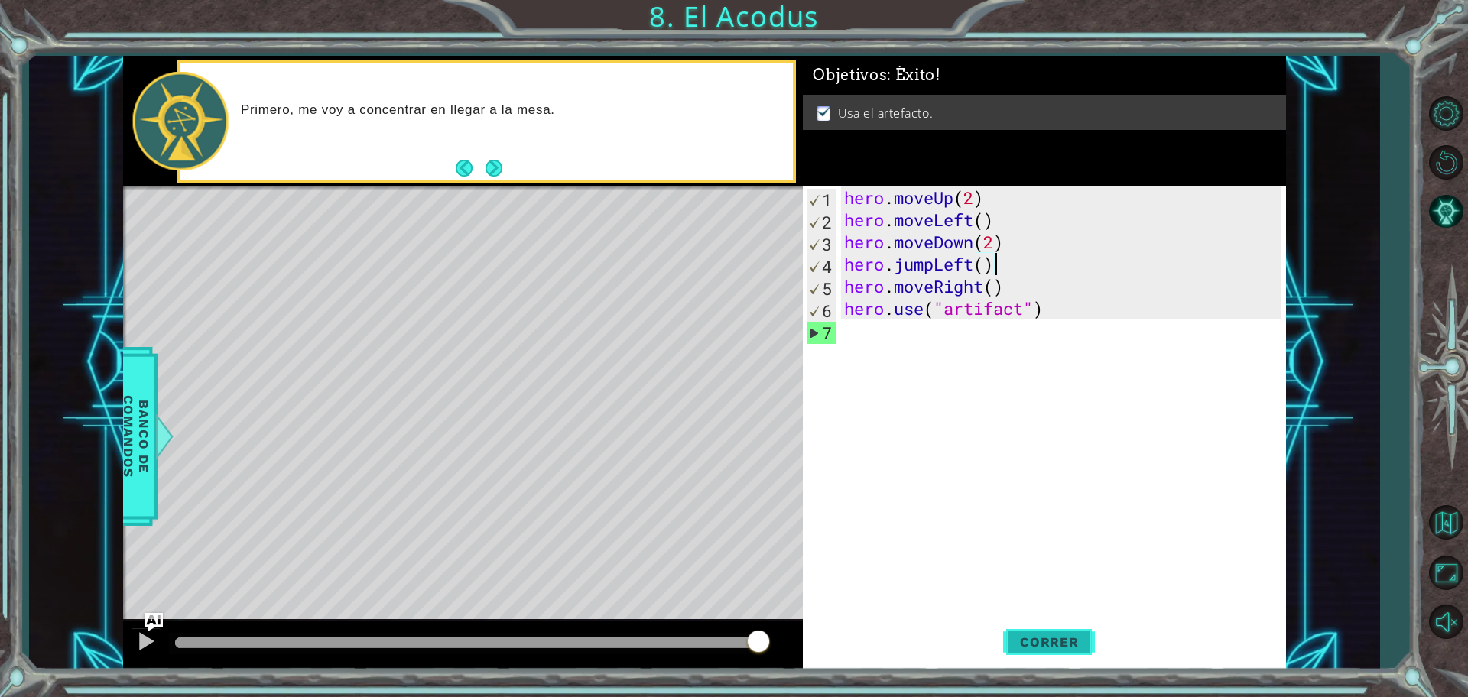
click at [1018, 557] on button "Correr" at bounding box center [1049, 642] width 92 height 48
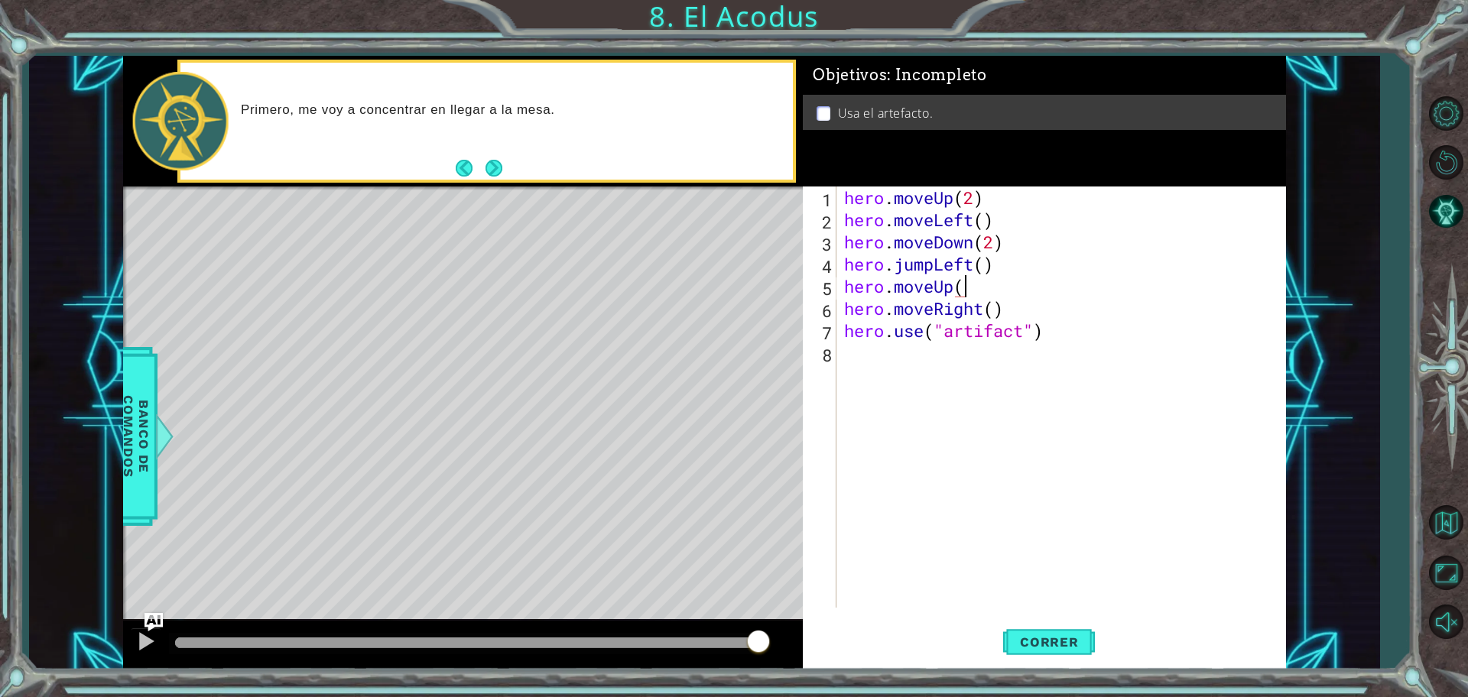
scroll to position [0, 5]
click at [1053, 557] on span "Correr" at bounding box center [1049, 642] width 89 height 15
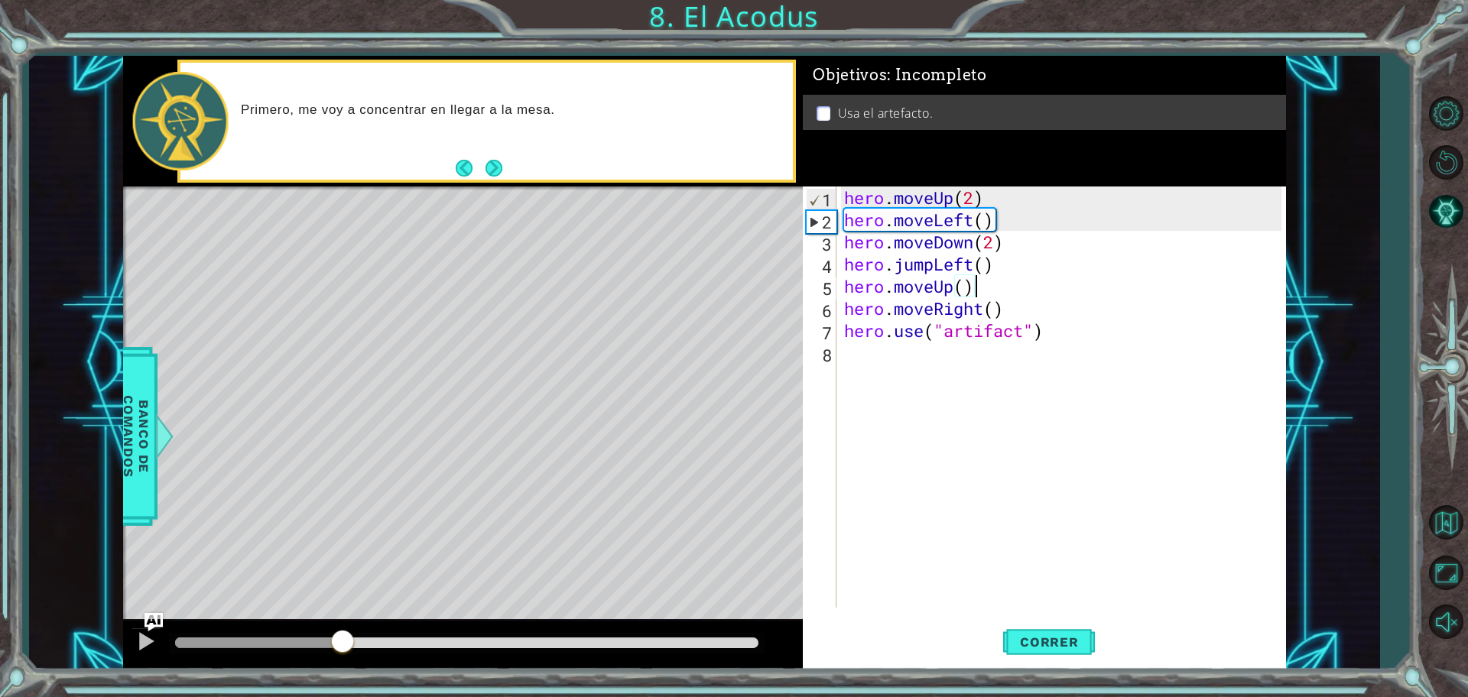
click at [345, 557] on div at bounding box center [466, 643] width 583 height 11
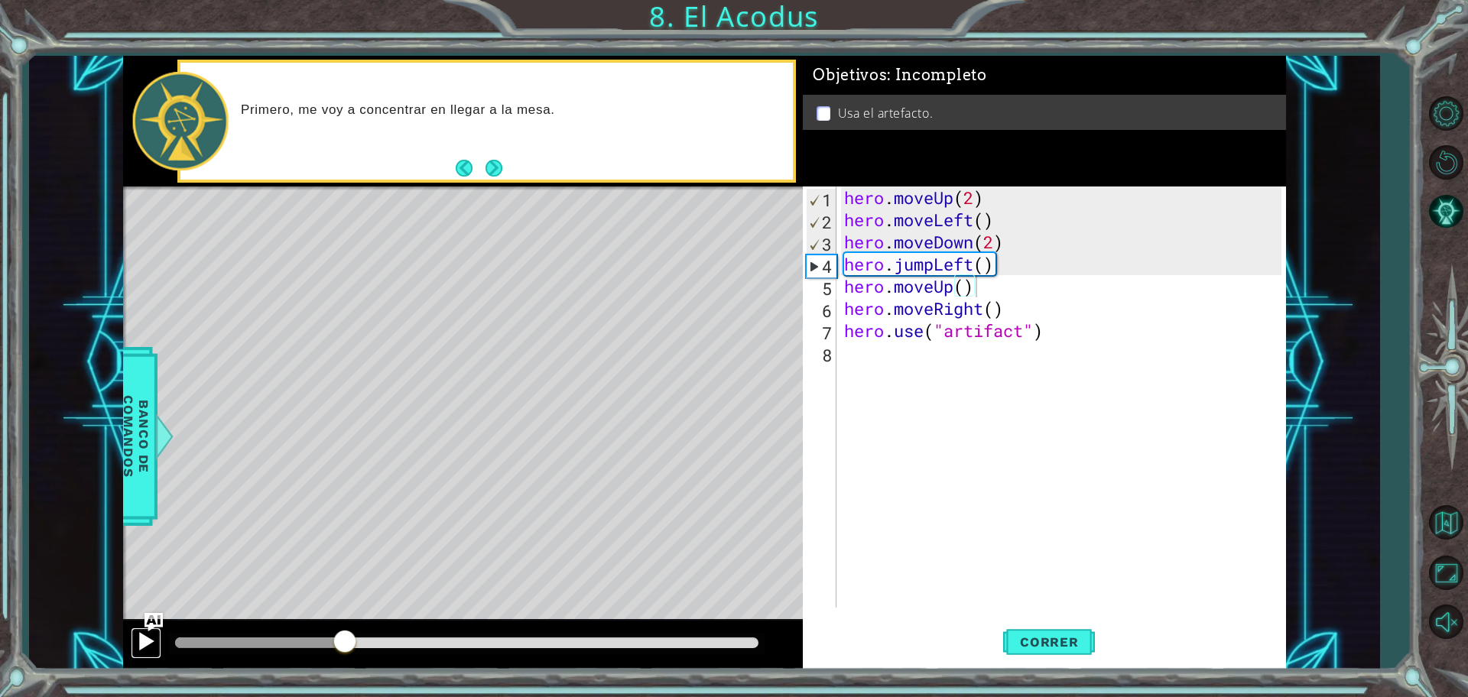
click at [143, 557] on div at bounding box center [146, 642] width 20 height 20
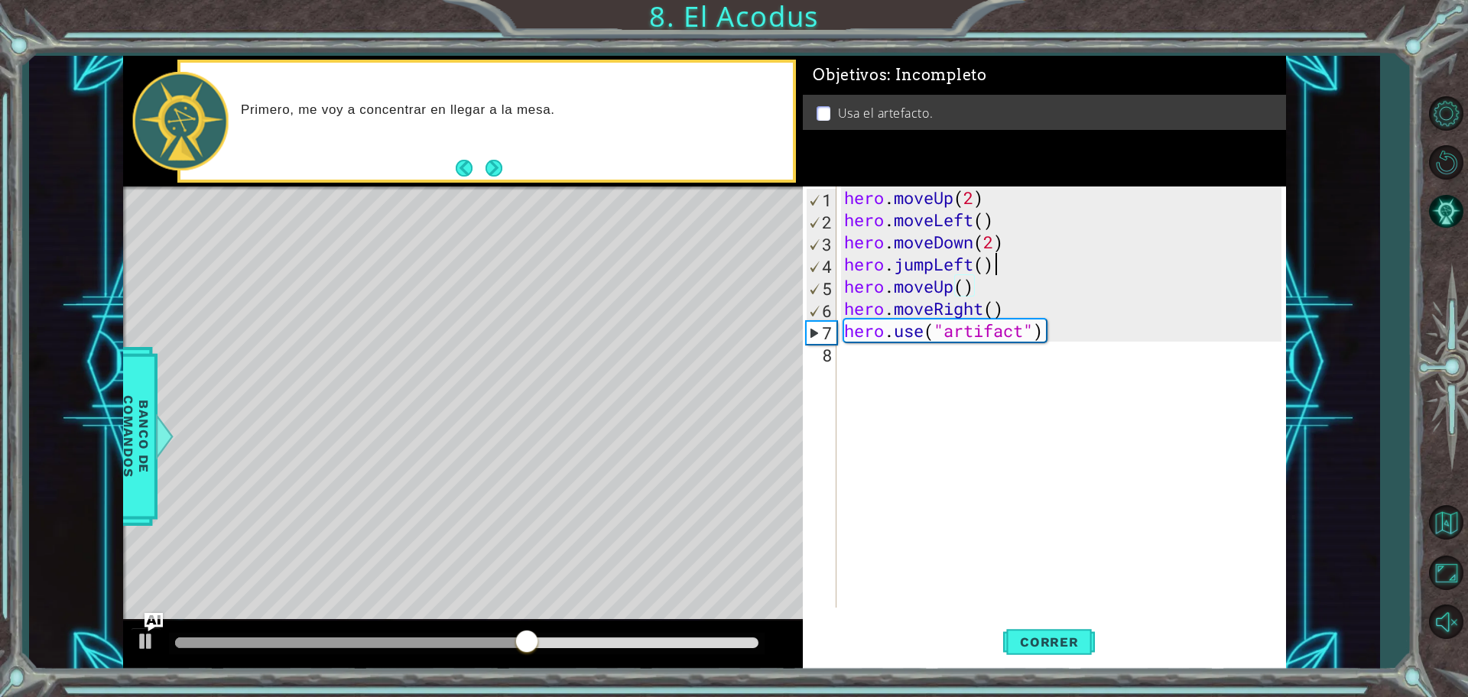
click at [1057, 255] on div "hero . moveUp ( 2 ) hero . moveLeft ( ) hero . moveDown ( 2 ) hero . jumpLeft (…" at bounding box center [1065, 420] width 448 height 466
click at [1031, 277] on div "hero . moveUp ( 2 ) hero . moveLeft ( ) hero . moveDown ( 2 ) hero . jumpLeft (…" at bounding box center [1065, 420] width 448 height 466
click at [996, 282] on div "hero . moveUp ( 2 ) hero . moveLeft ( ) hero . moveDown ( 2 ) hero . jumpLeft (…" at bounding box center [1065, 420] width 448 height 466
click at [963, 288] on div "hero . moveUp ( 2 ) hero . moveLeft ( ) hero . moveDown ( 2 ) hero . jumpLeft (…" at bounding box center [1065, 420] width 448 height 466
type textarea "hero.moveUp(2)"
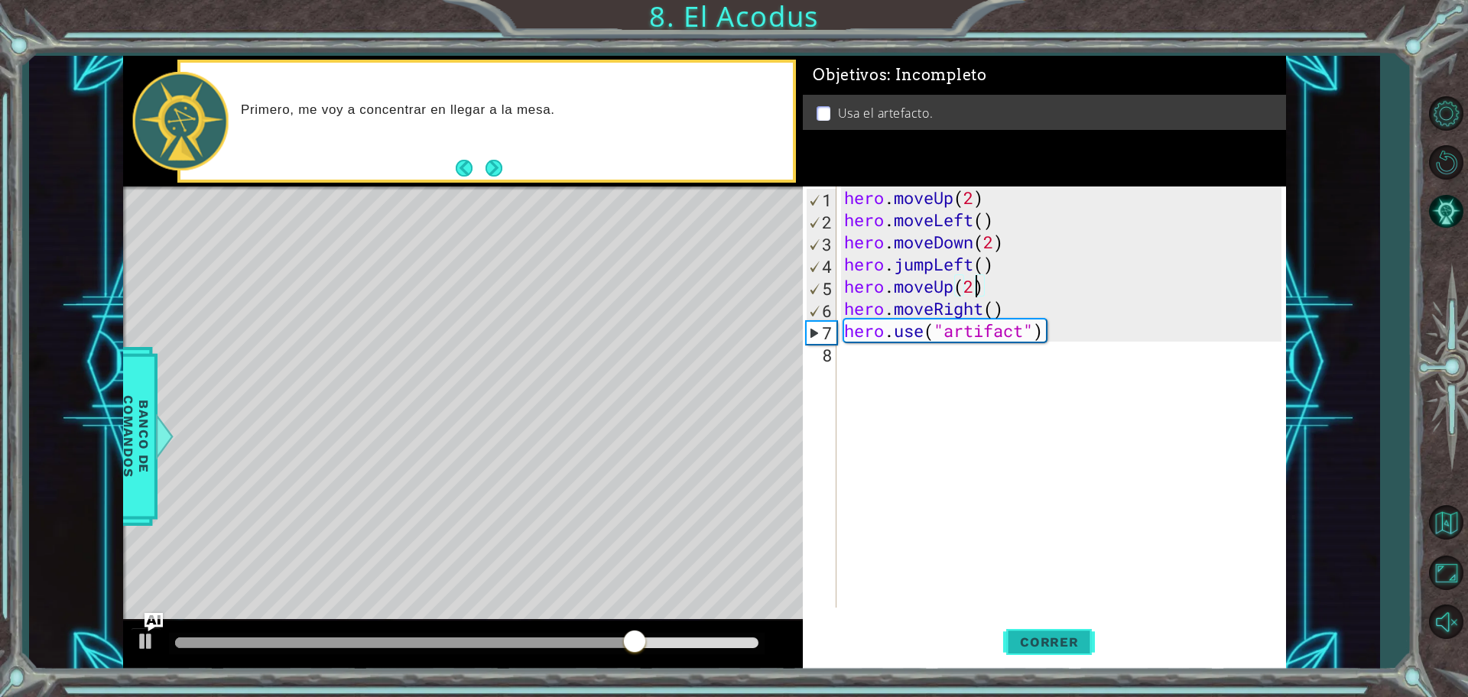
click at [1033, 557] on span "Correr" at bounding box center [1049, 642] width 89 height 15
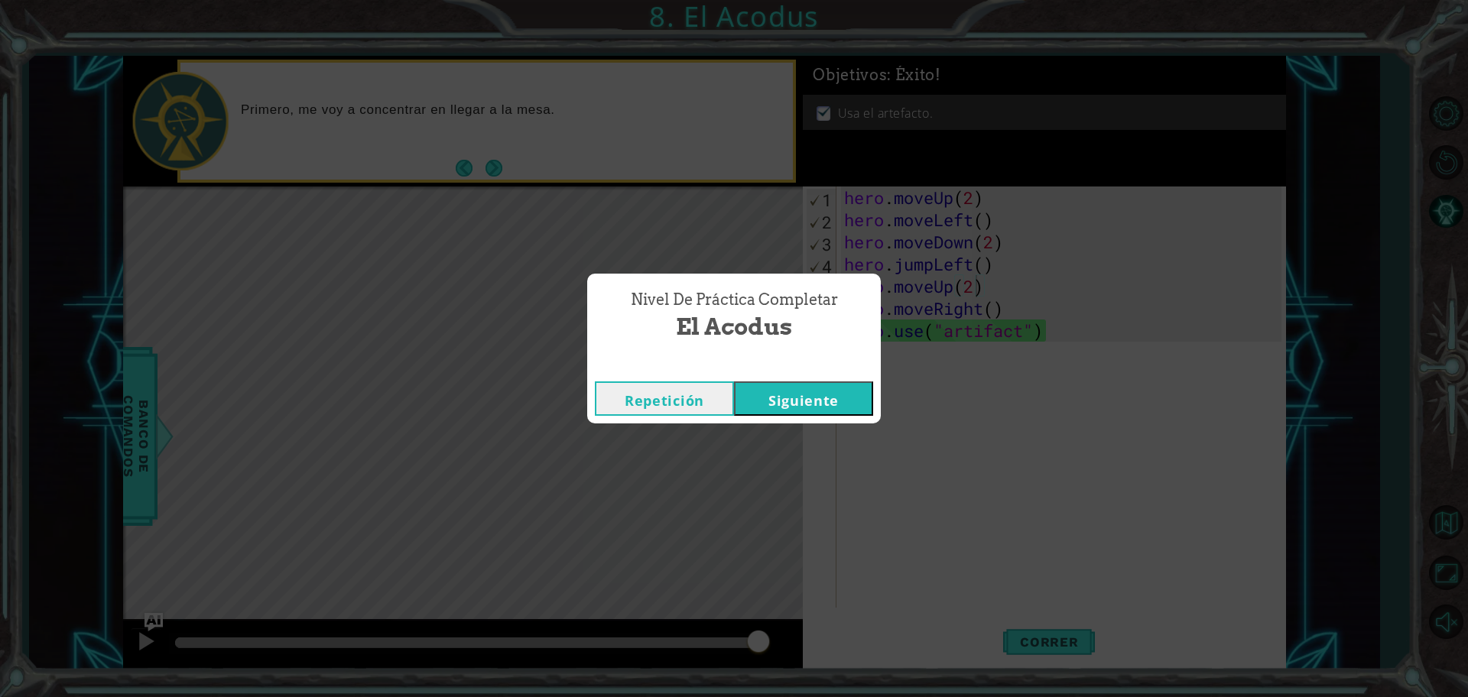
click at [685, 411] on button "Repetición" at bounding box center [664, 399] width 139 height 34
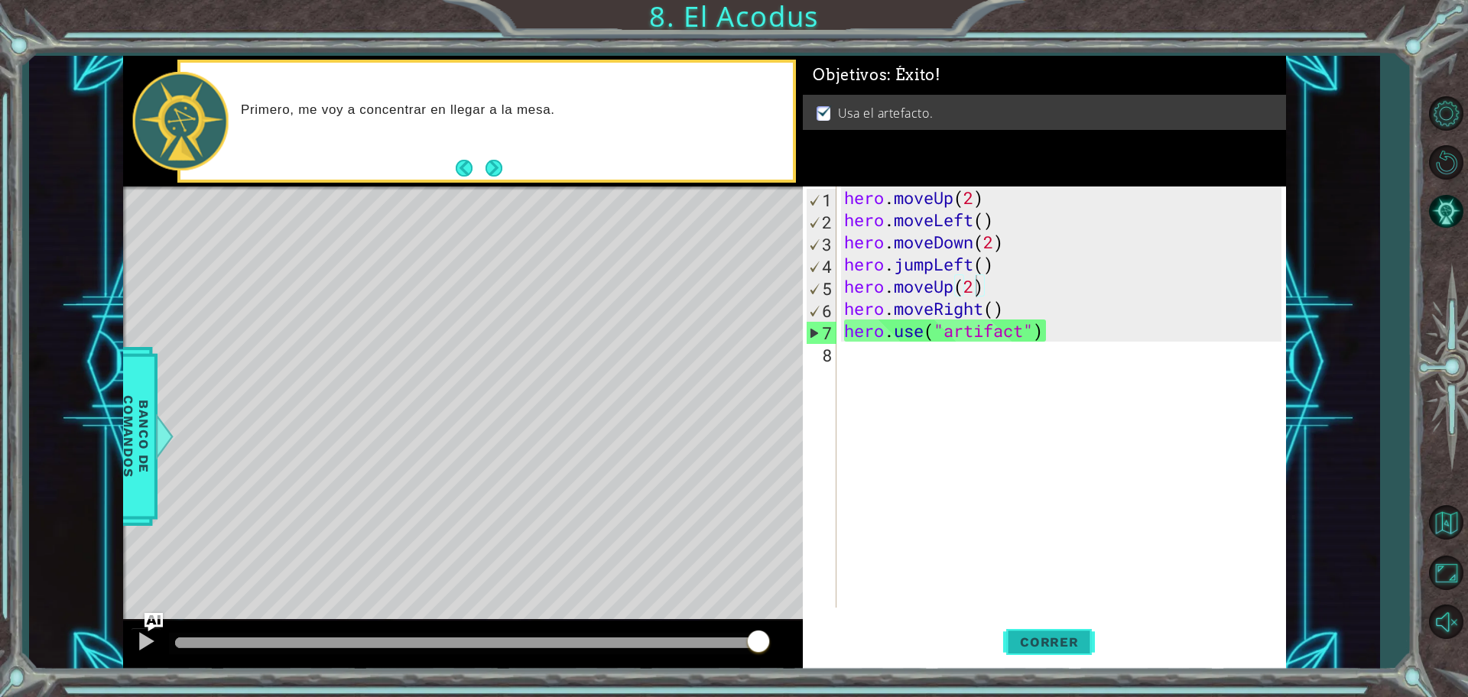
click at [1046, 557] on span "Correr" at bounding box center [1049, 642] width 89 height 15
